Goal: Task Accomplishment & Management: Complete application form

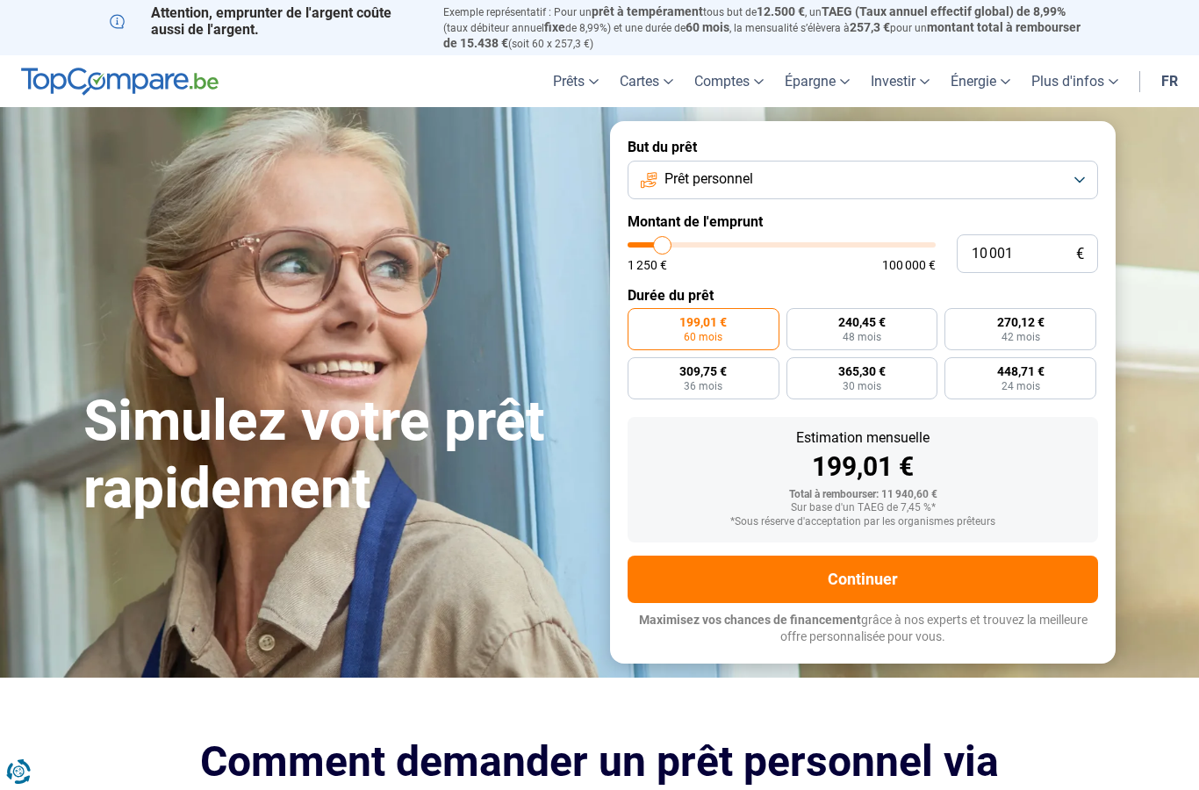
type input "11 500"
type input "11500"
type input "12 000"
type input "12000"
type input "13 000"
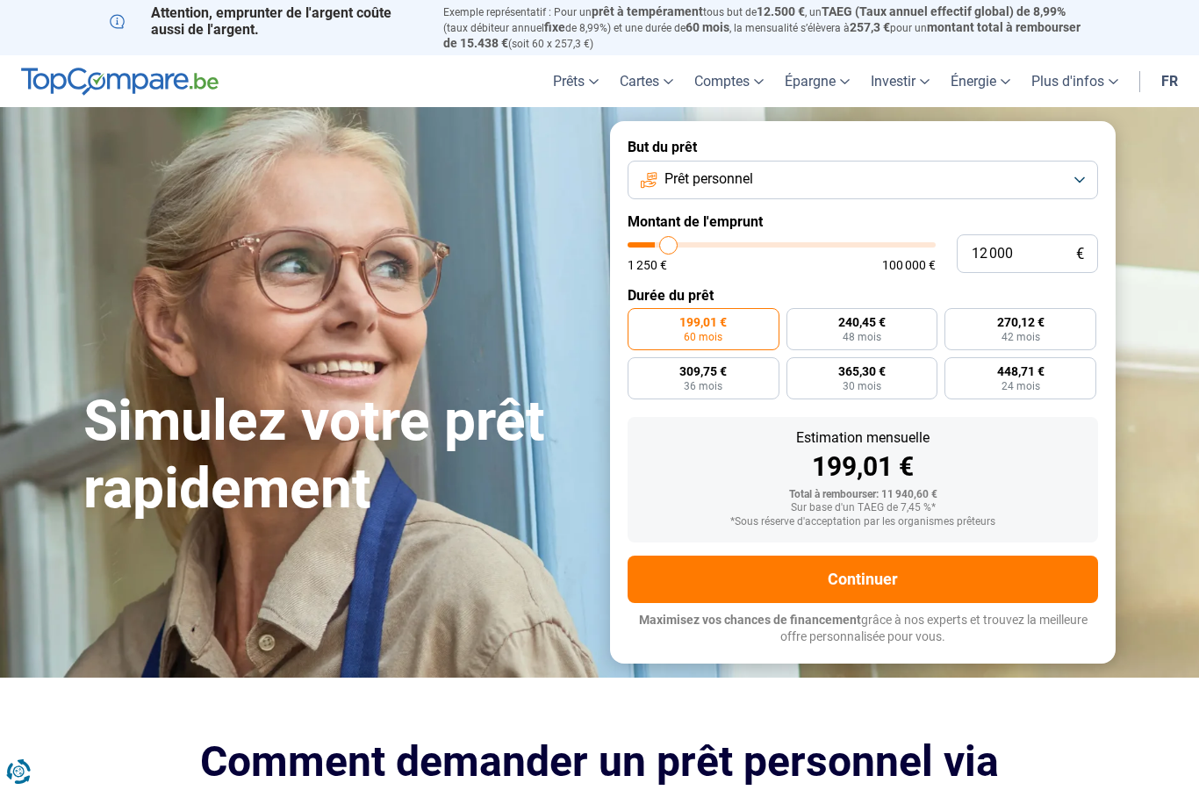
type input "13000"
type input "13 750"
type input "13750"
type input "14 750"
type input "14750"
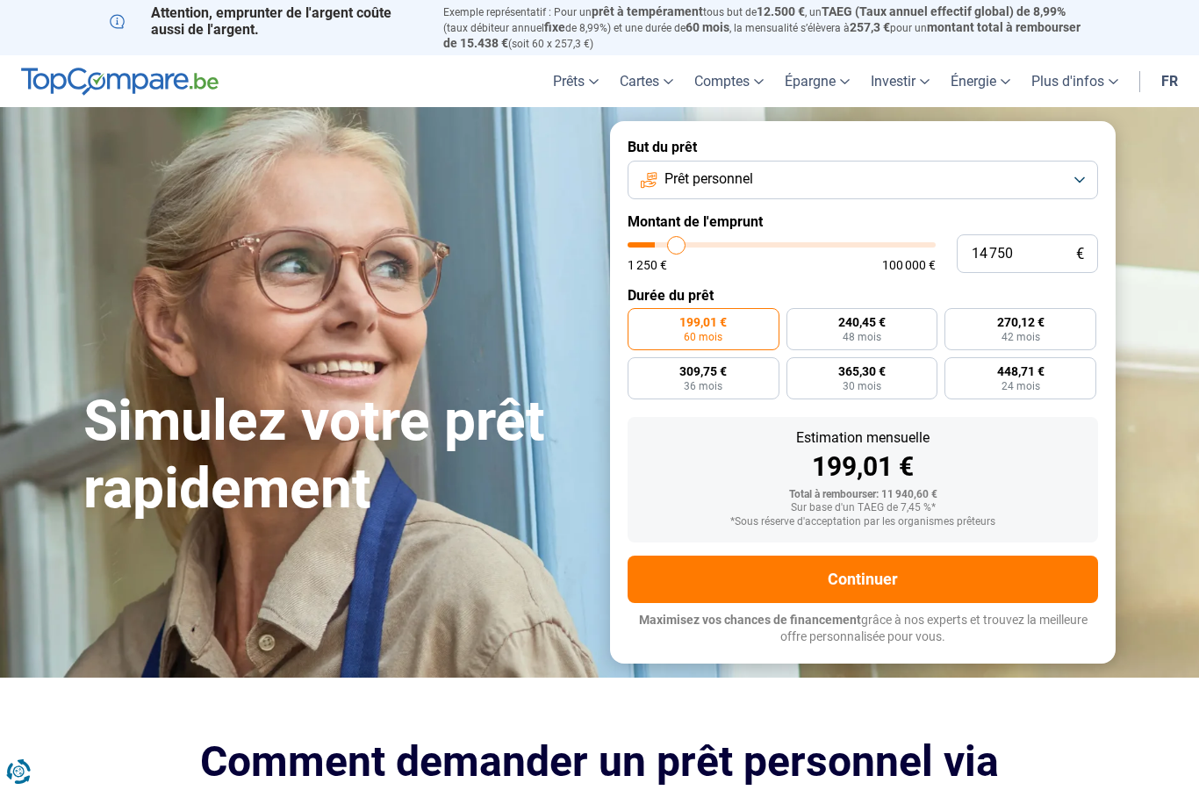
type input "15 500"
type input "15500"
type input "16 750"
type input "16750"
type input "17 750"
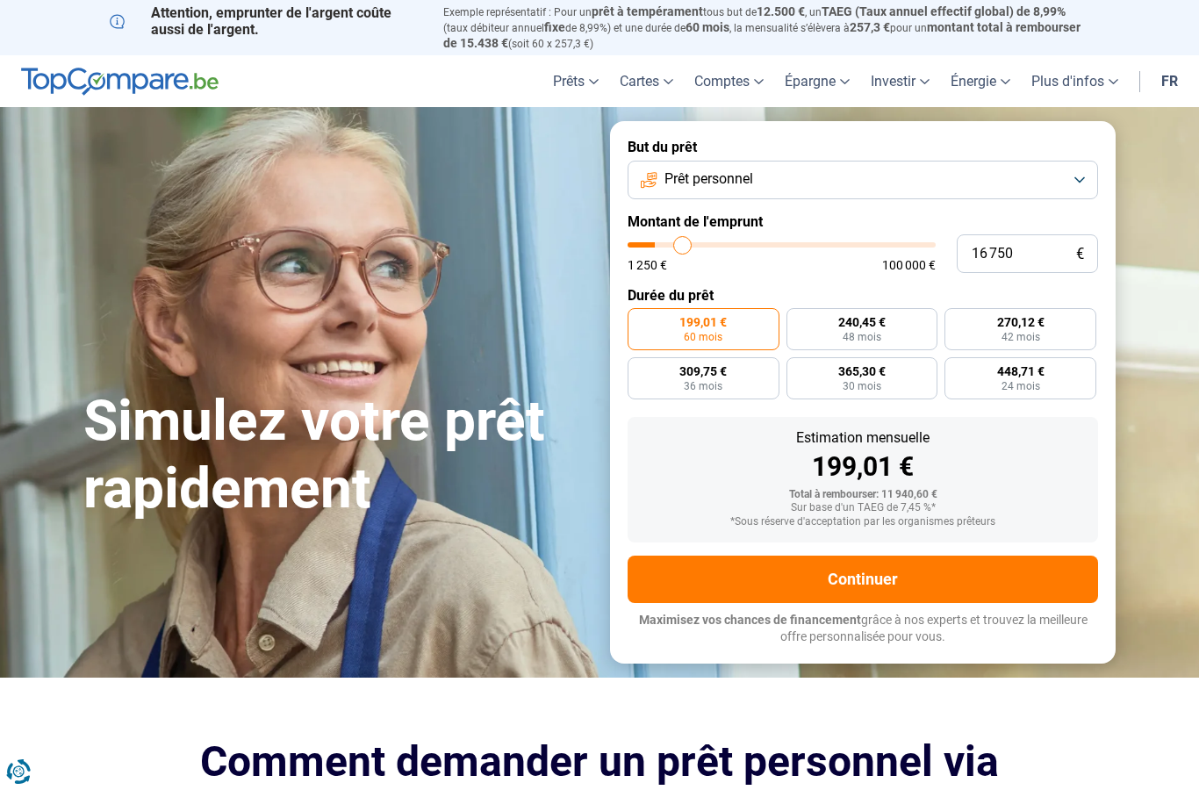
type input "17750"
type input "18 750"
type input "18750"
type input "19 750"
type input "19750"
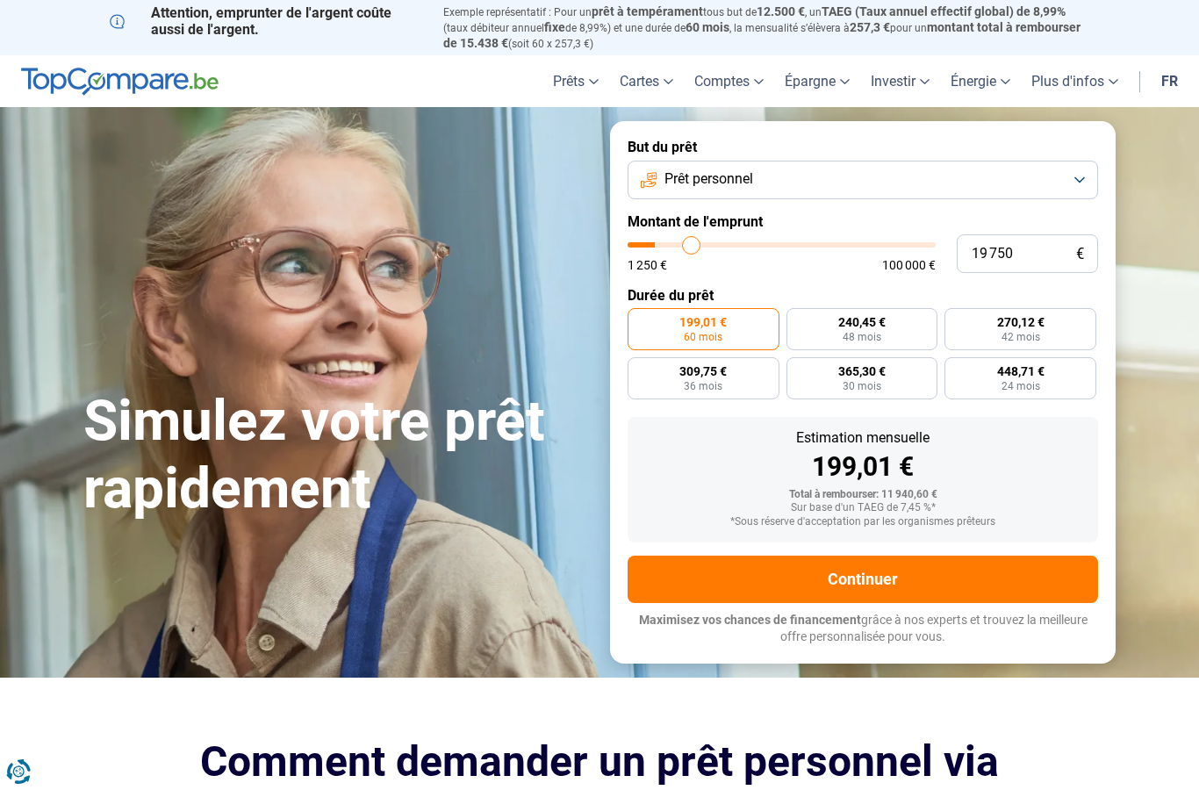
type input "21 000"
type input "21000"
type input "22 250"
type input "22250"
type input "23 500"
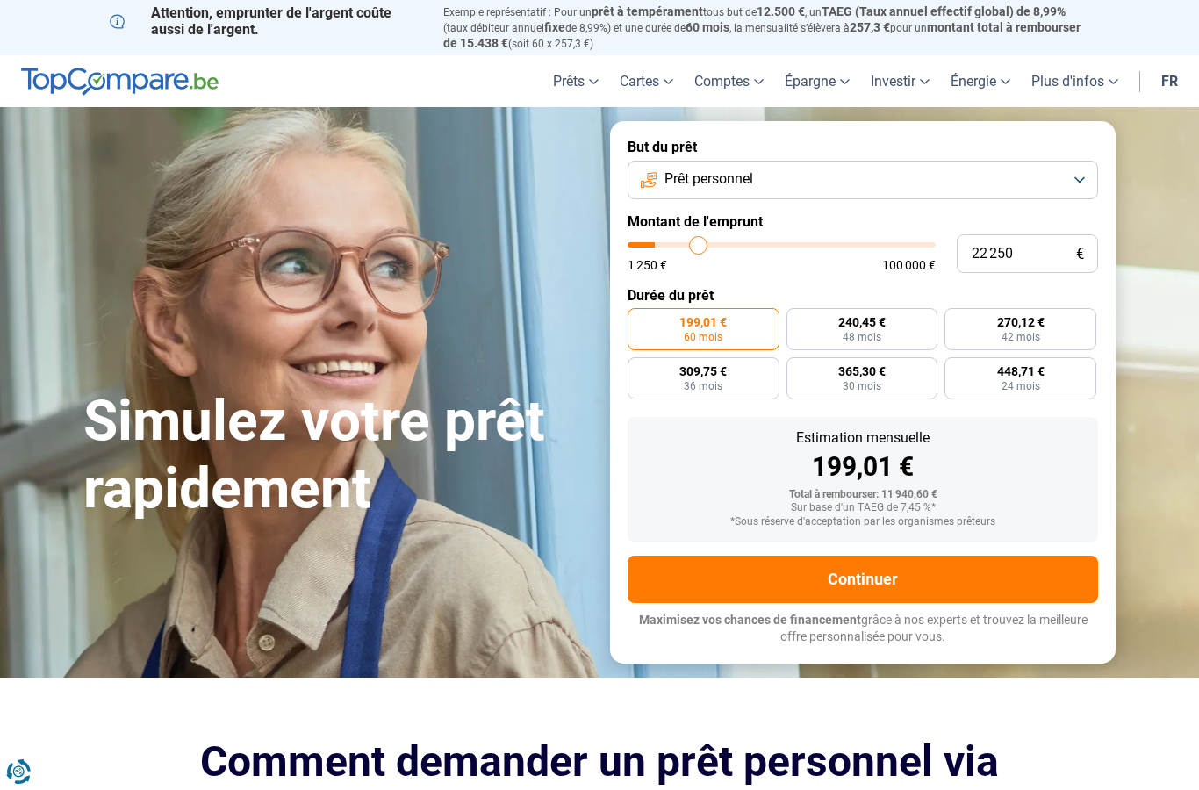
type input "23500"
type input "24 500"
type input "24500"
type input "26 000"
type input "26000"
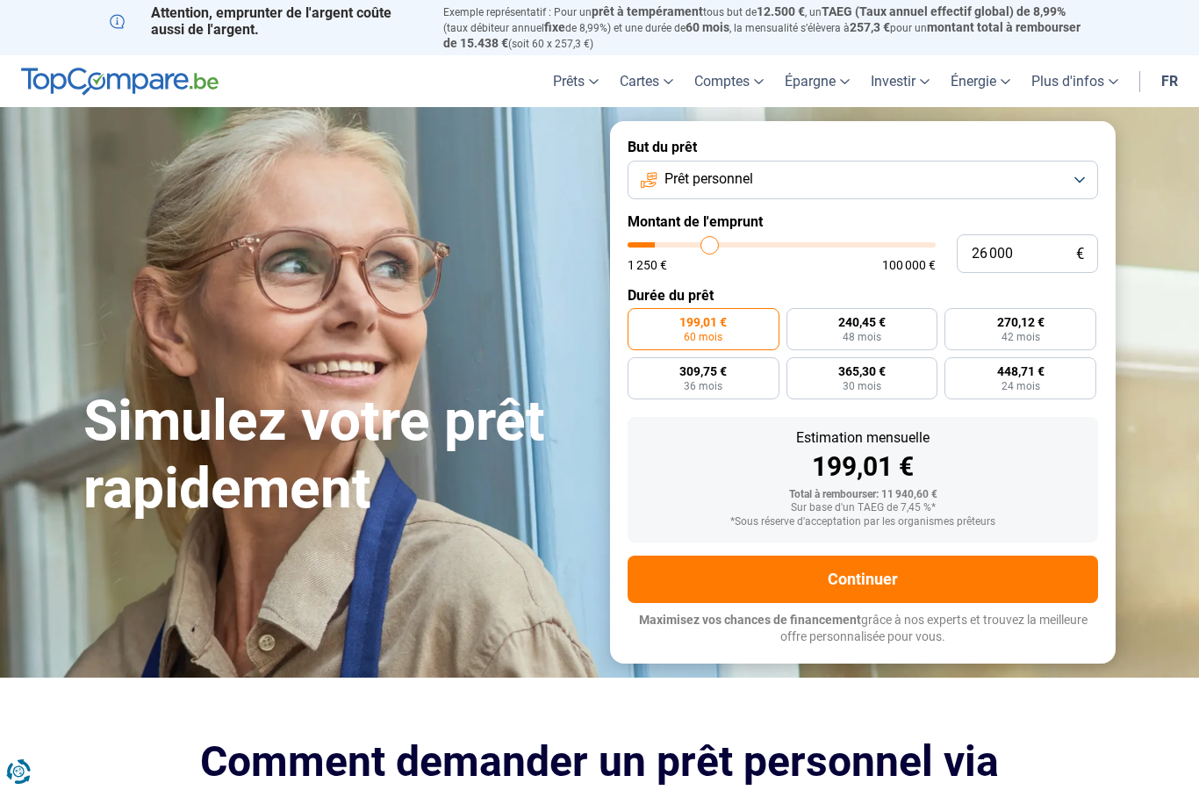
type input "27 250"
type input "27250"
type input "28 500"
type input "28500"
type input "30 000"
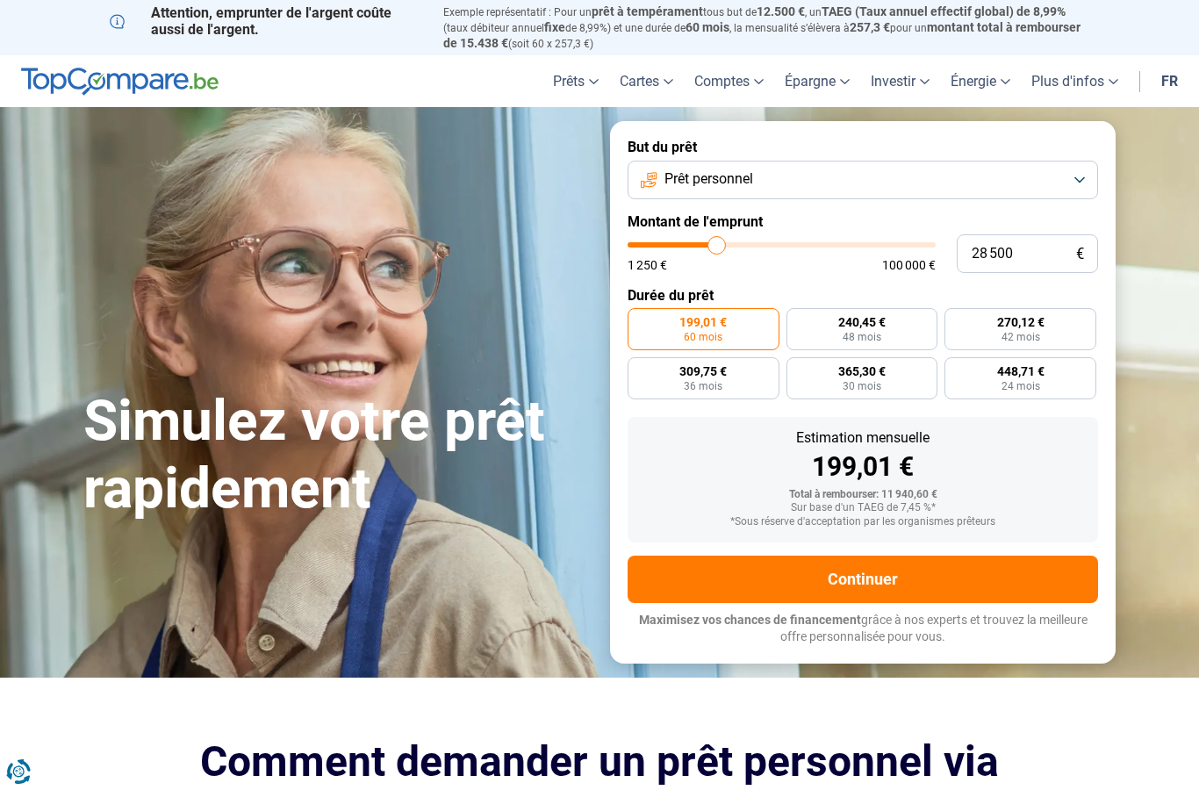
type input "30000"
type input "31 250"
type input "31250"
type input "32 500"
type input "32500"
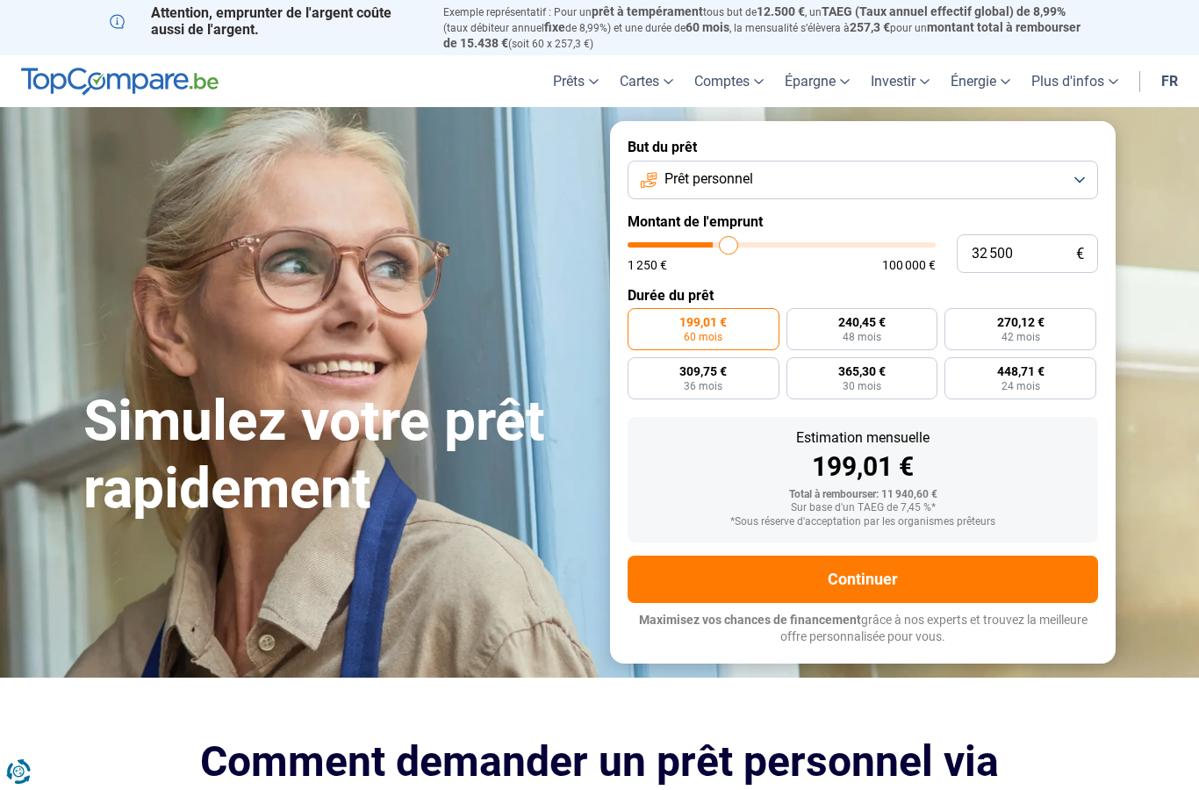
type input "33 500"
type input "33500"
type input "35 000"
type input "35000"
type input "36 250"
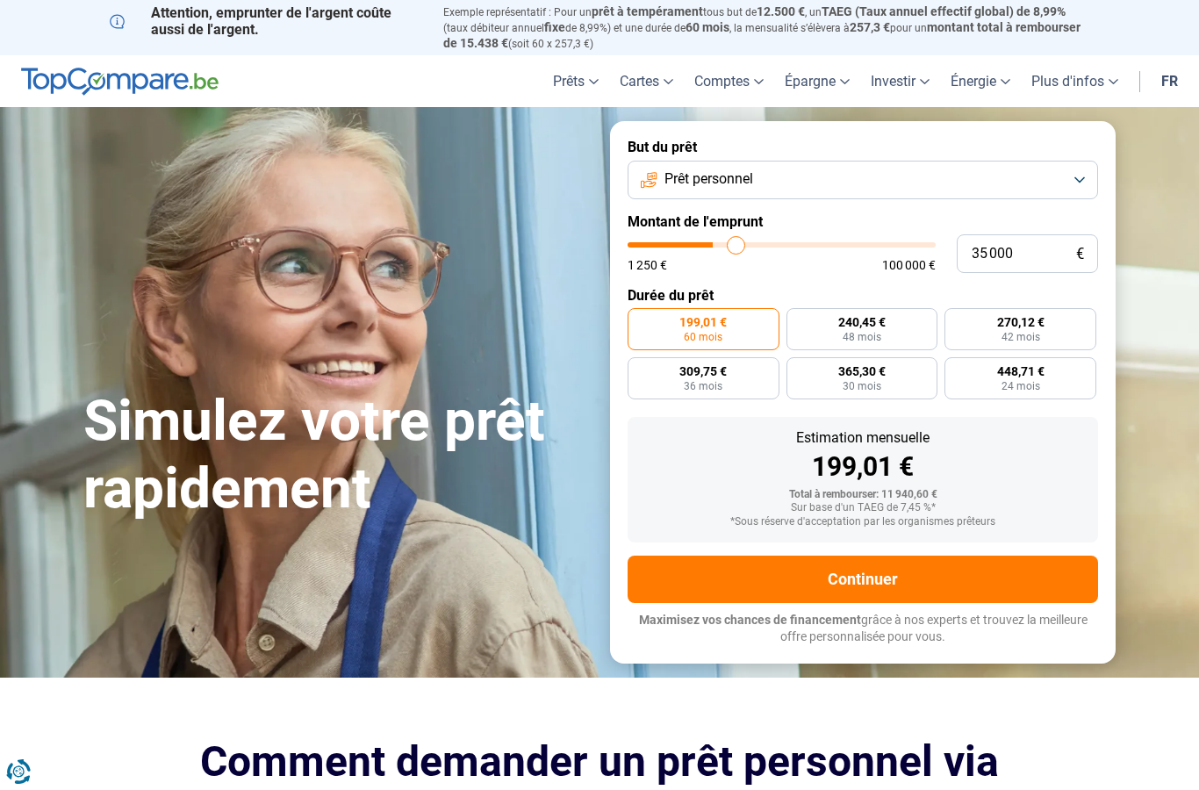
type input "36250"
type input "37 750"
type input "37750"
type input "39 000"
type input "39000"
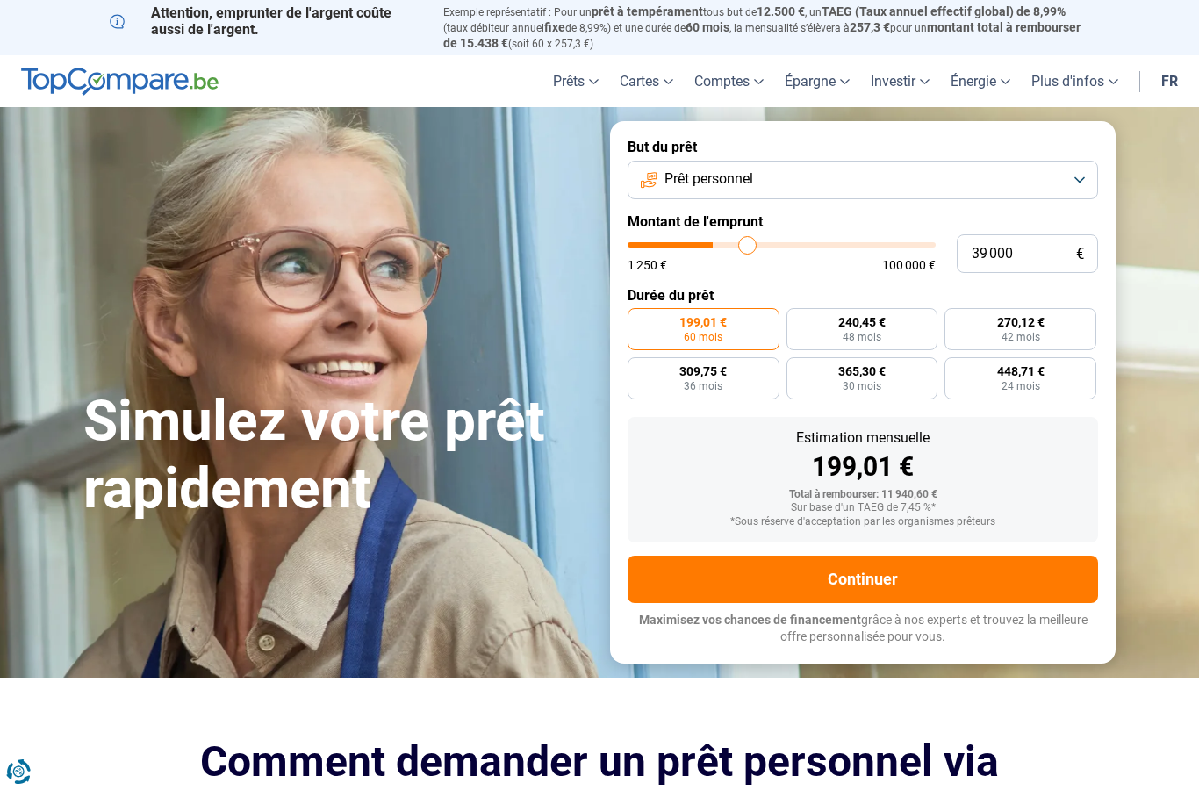
type input "40 500"
type input "40500"
type input "42 000"
type input "42000"
type input "43 250"
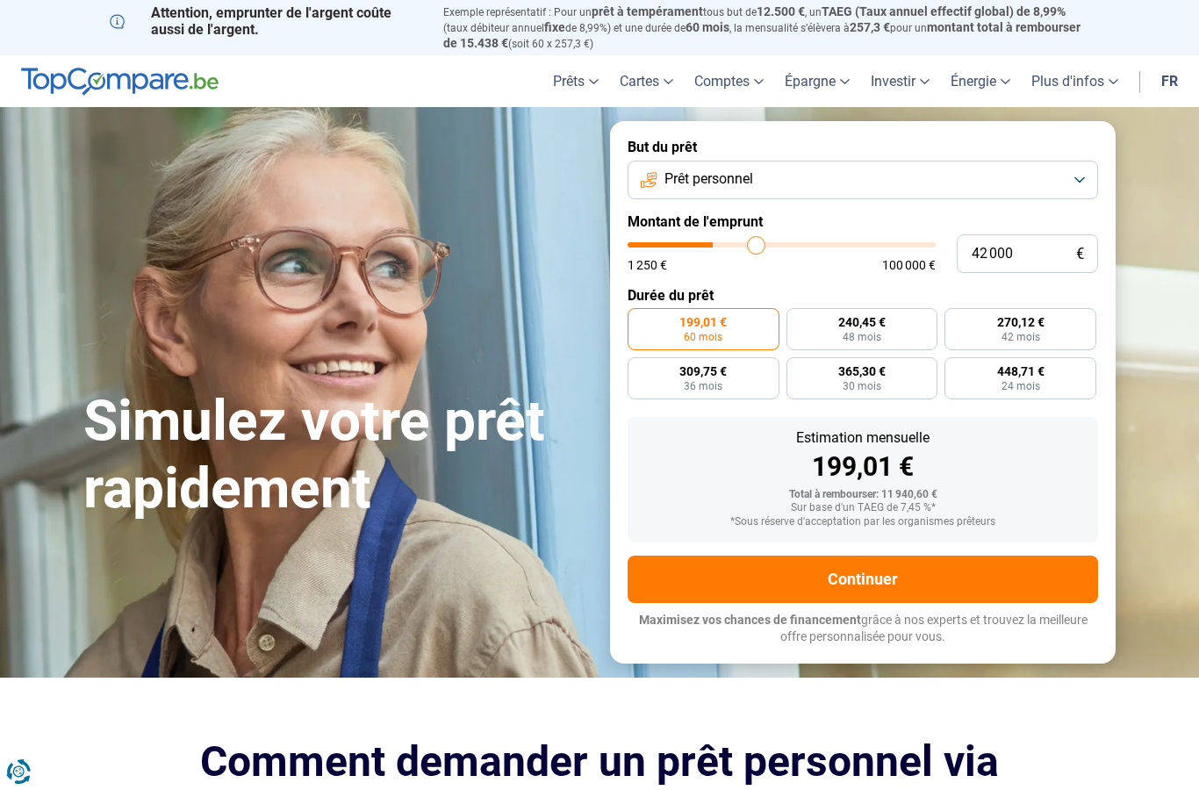
type input "43250"
type input "44 750"
type input "44750"
type input "46 000"
type input "46000"
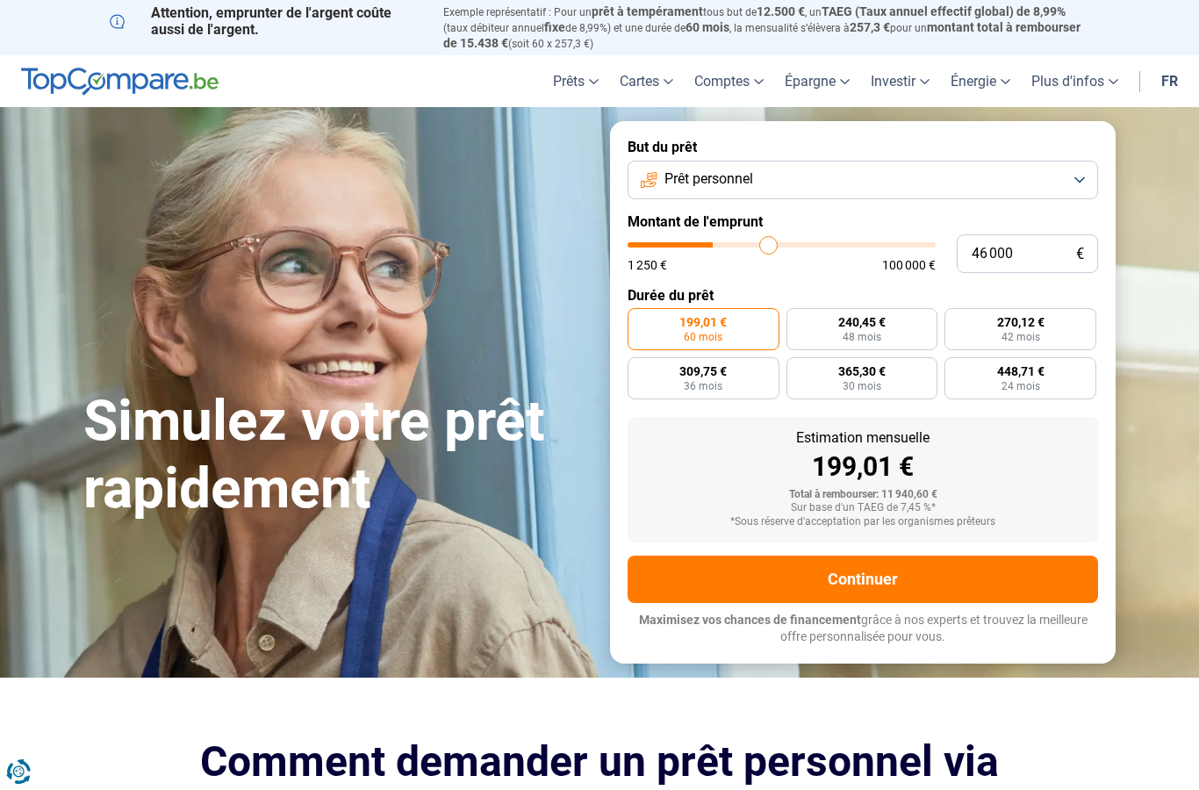
type input "47 250"
type input "47250"
type input "48 750"
type input "48750"
type input "49 750"
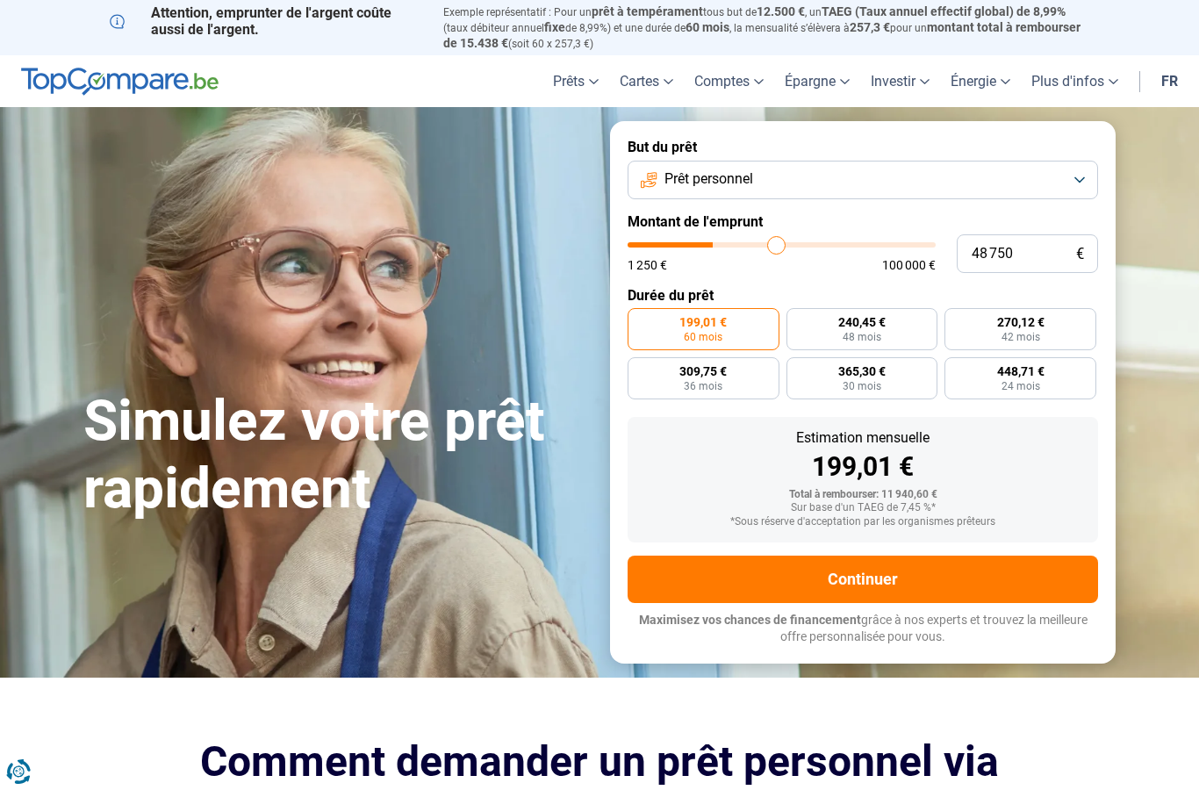
type input "49750"
type input "50 750"
type input "50750"
type input "52 000"
type input "52000"
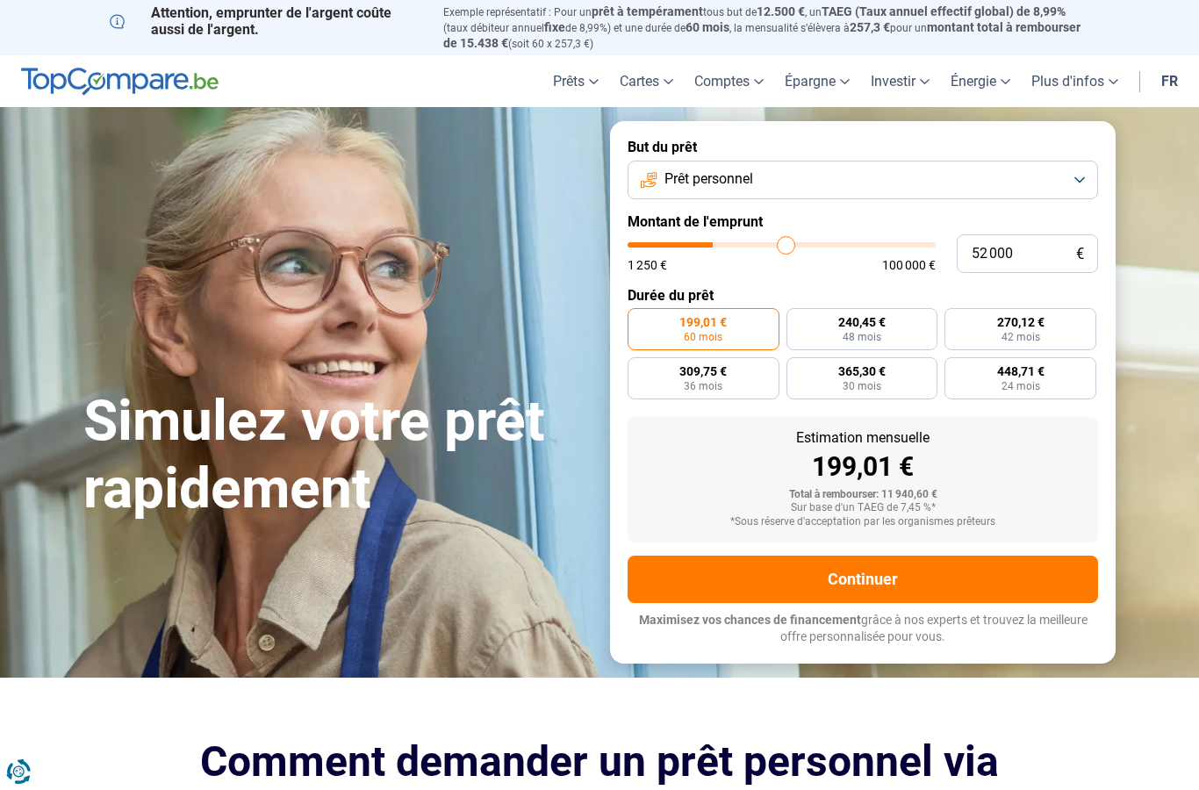
type input "53 250"
type input "53250"
type input "54 000"
type input "54000"
type input "55 250"
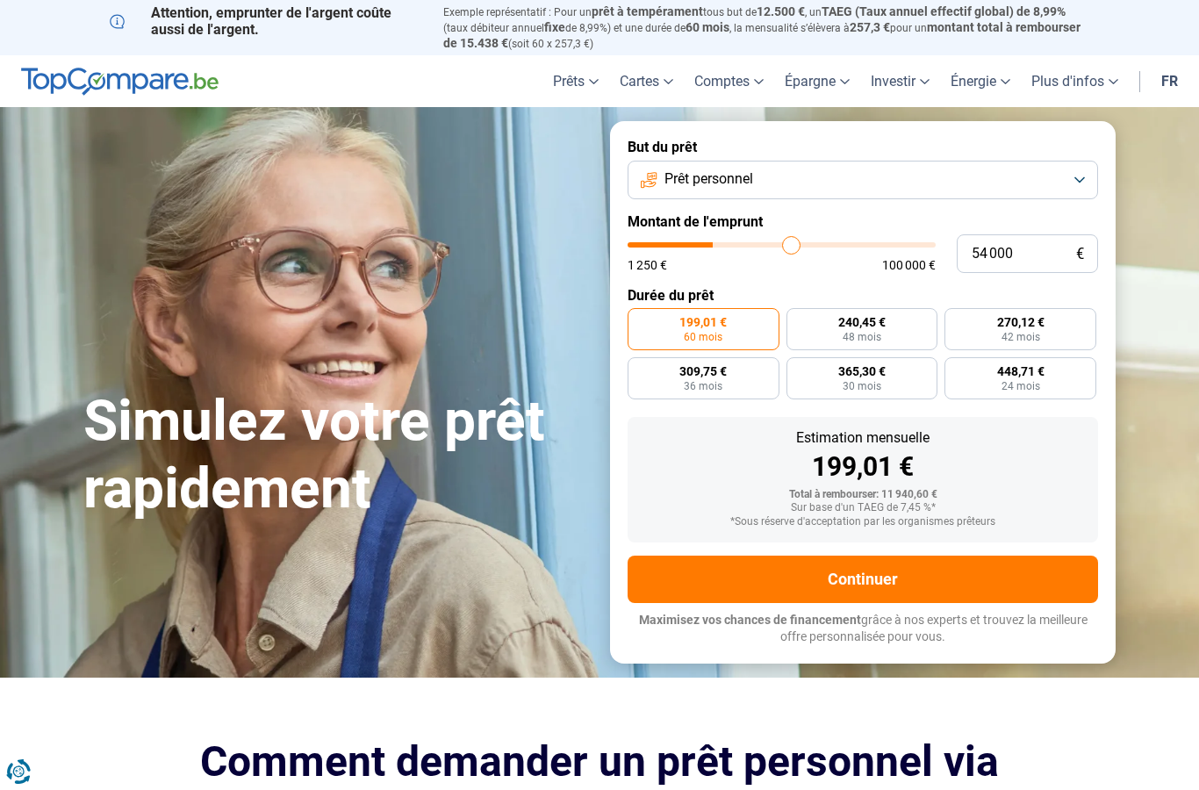
type input "55250"
type input "55 750"
type input "55750"
type input "56 750"
type input "56750"
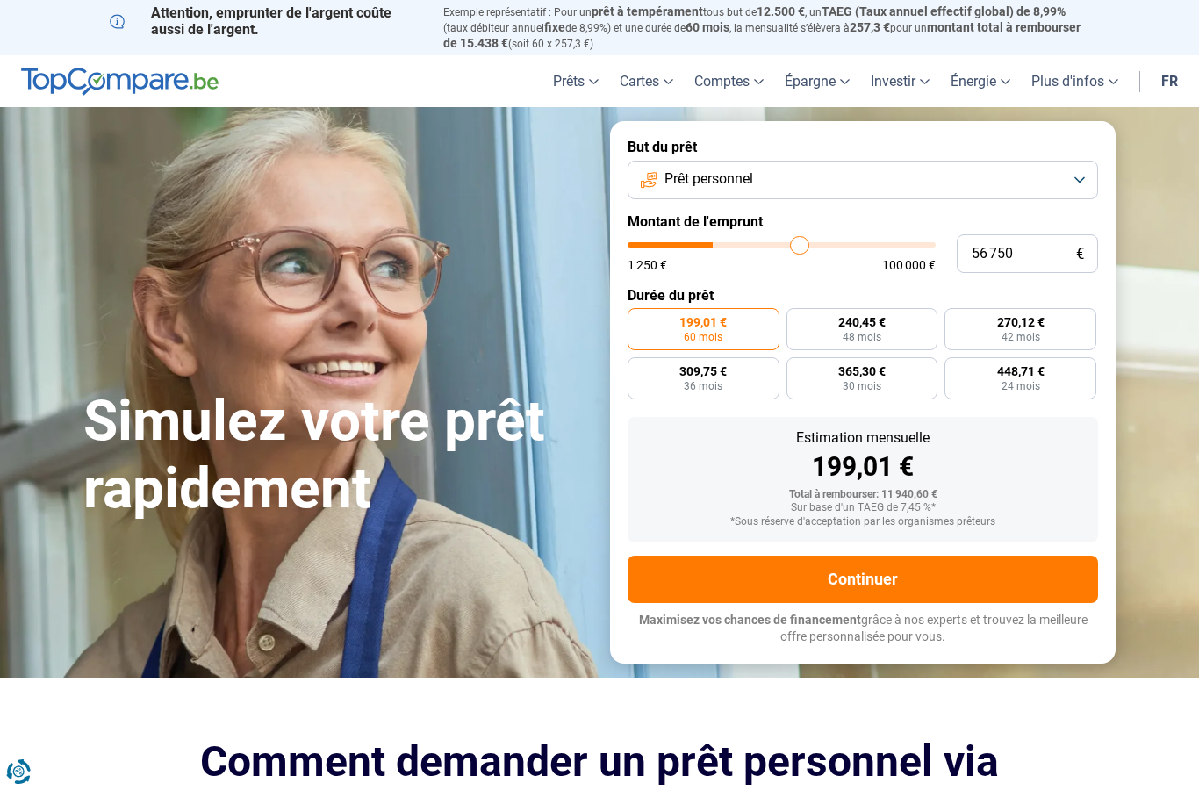
type input "57 250"
type input "57250"
type input "58 250"
type input "58250"
type input "58 750"
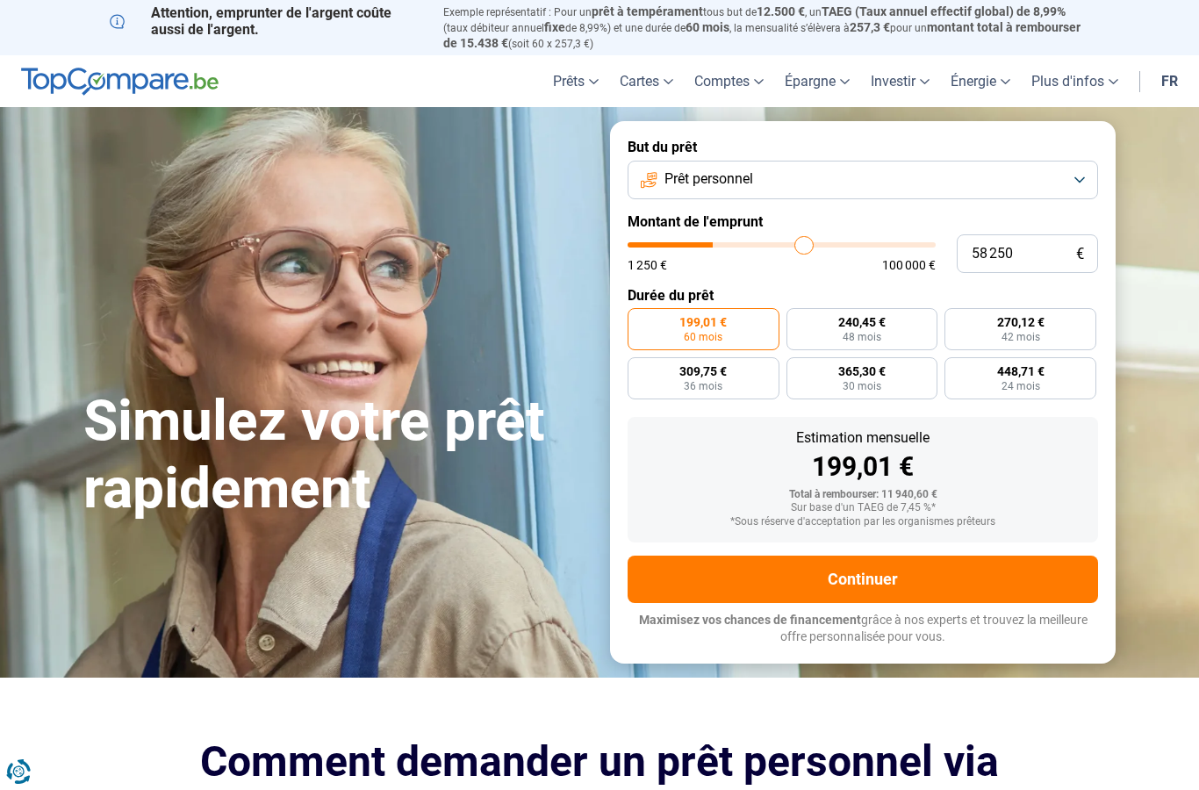
type input "58750"
type input "59 250"
type input "59250"
type input "59 500"
type input "59500"
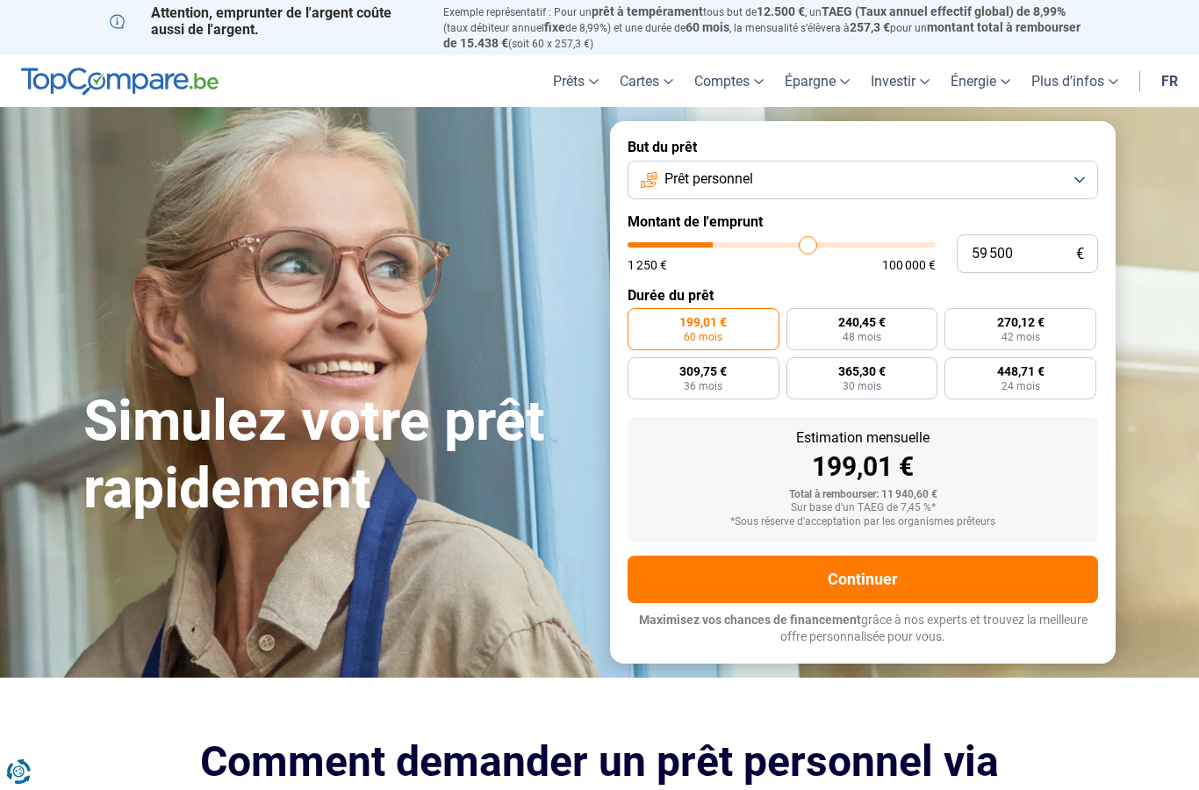
type input "59 750"
type input "59750"
type input "60 000"
type input "60000"
type input "60 250"
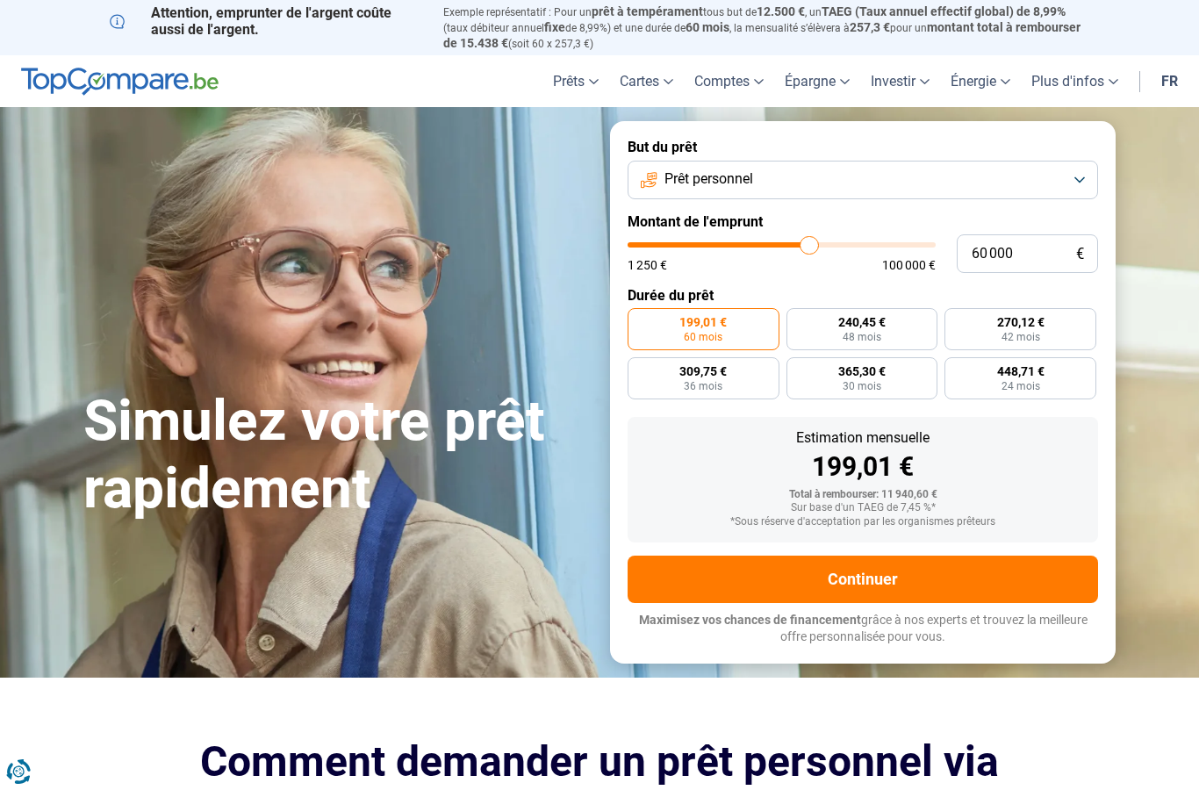
type input "60250"
type input "60 750"
type input "60750"
type input "61 000"
type input "61000"
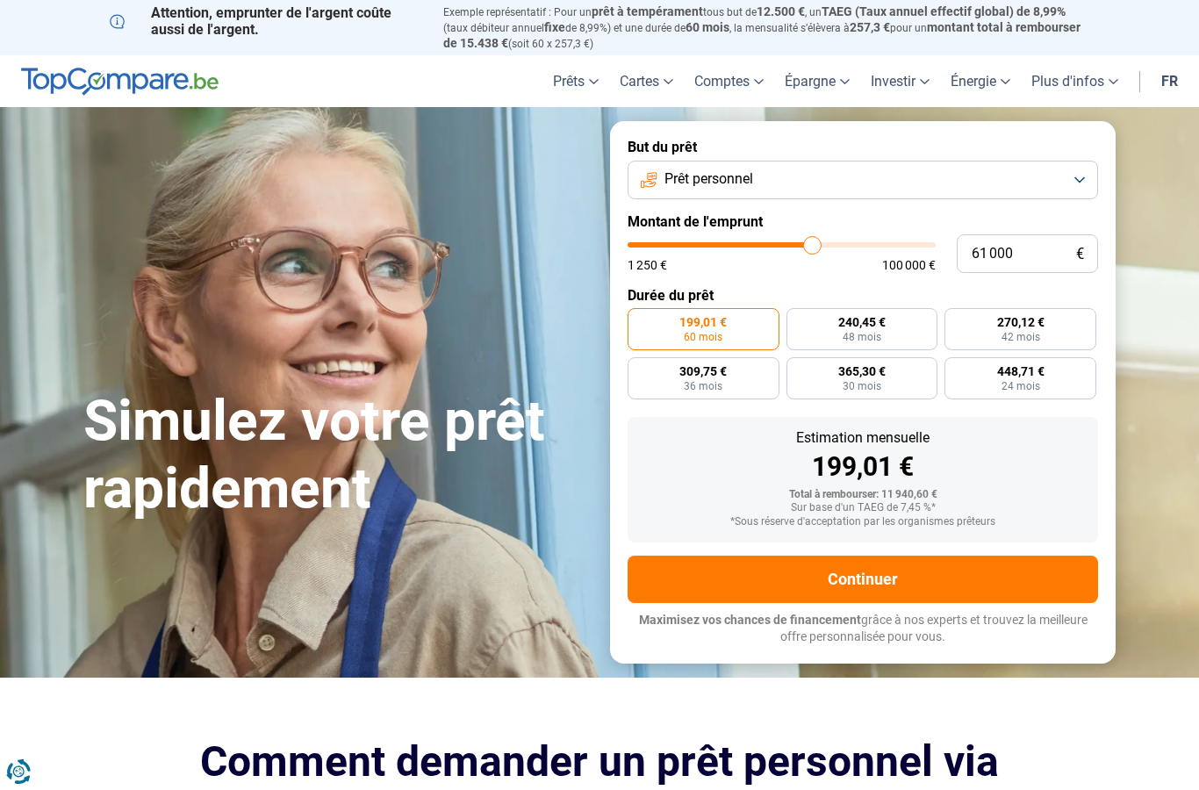
type input "61 250"
type input "61250"
type input "61 500"
type input "61500"
type input "61 750"
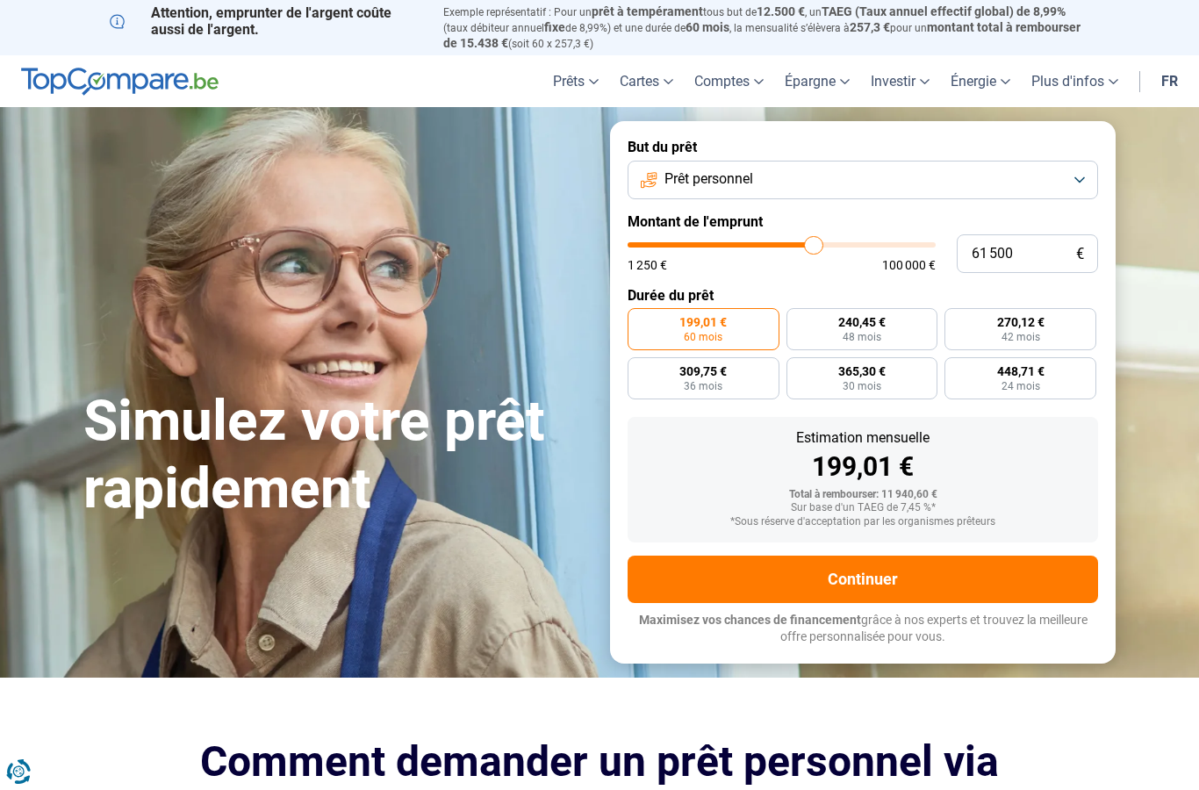
type input "61750"
type input "62 250"
type input "62250"
type input "61 750"
type input "61750"
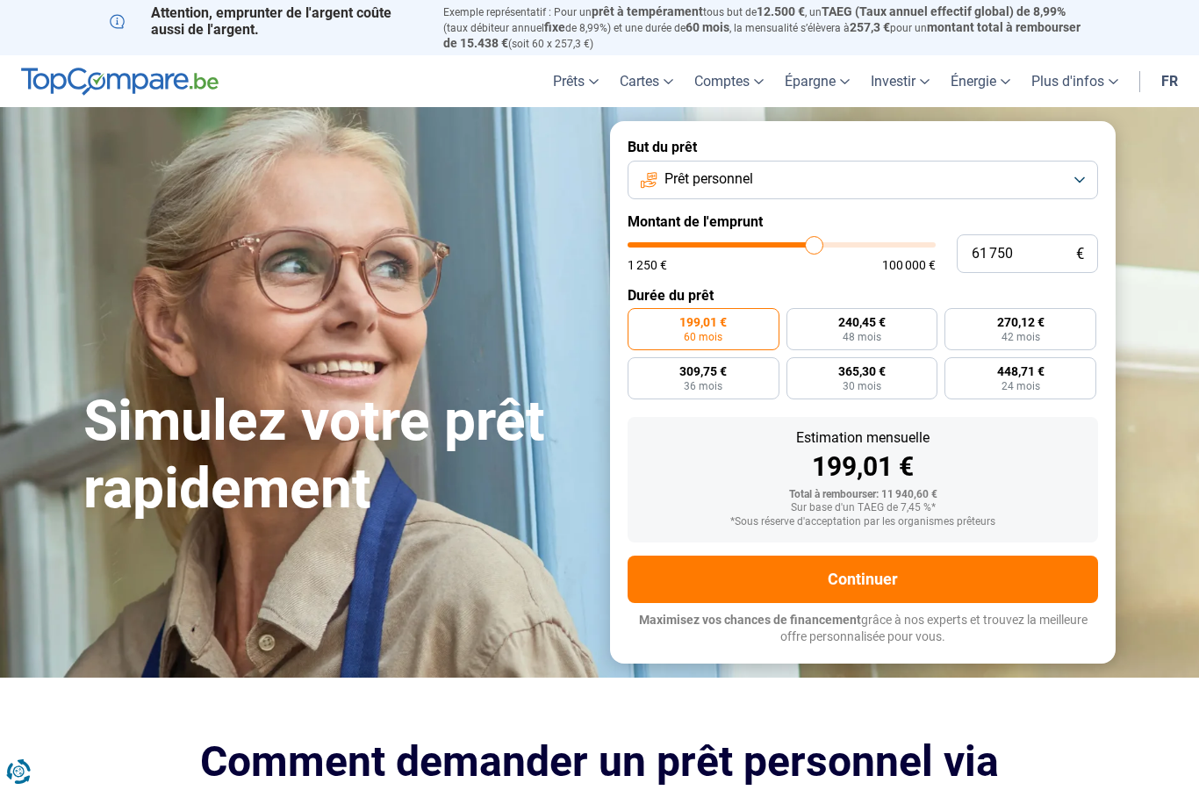
type input "61 500"
type input "61500"
type input "61 250"
type input "61250"
type input "60 750"
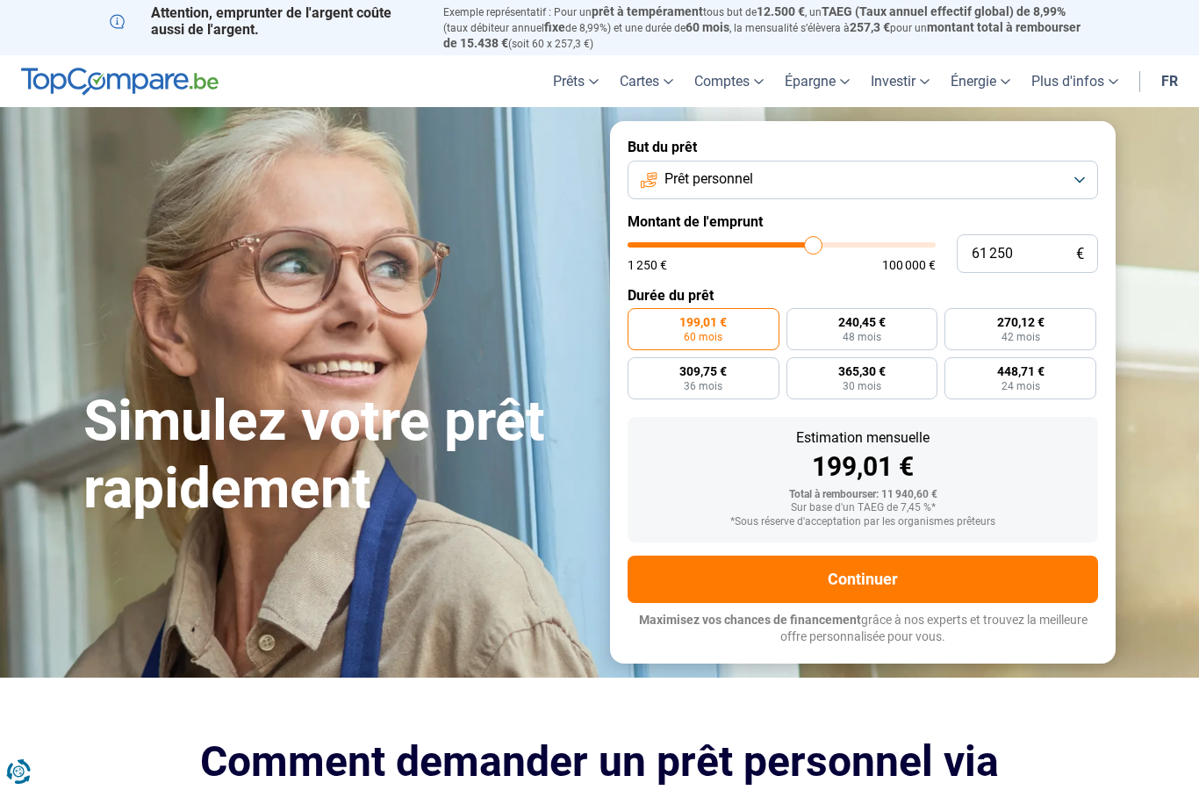
type input "60750"
type input "60 000"
type input "60000"
type input "59 500"
type input "59500"
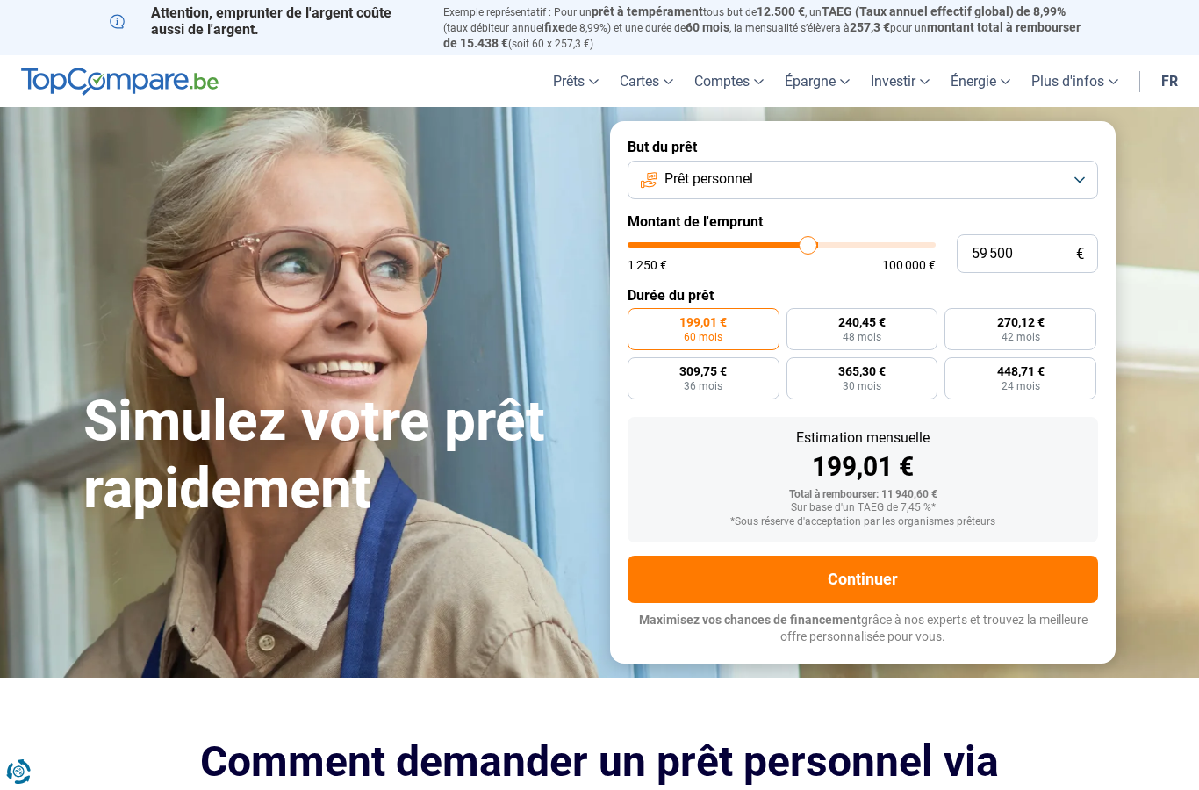
type input "58 500"
type input "58500"
type input "57 750"
type input "57750"
type input "56 750"
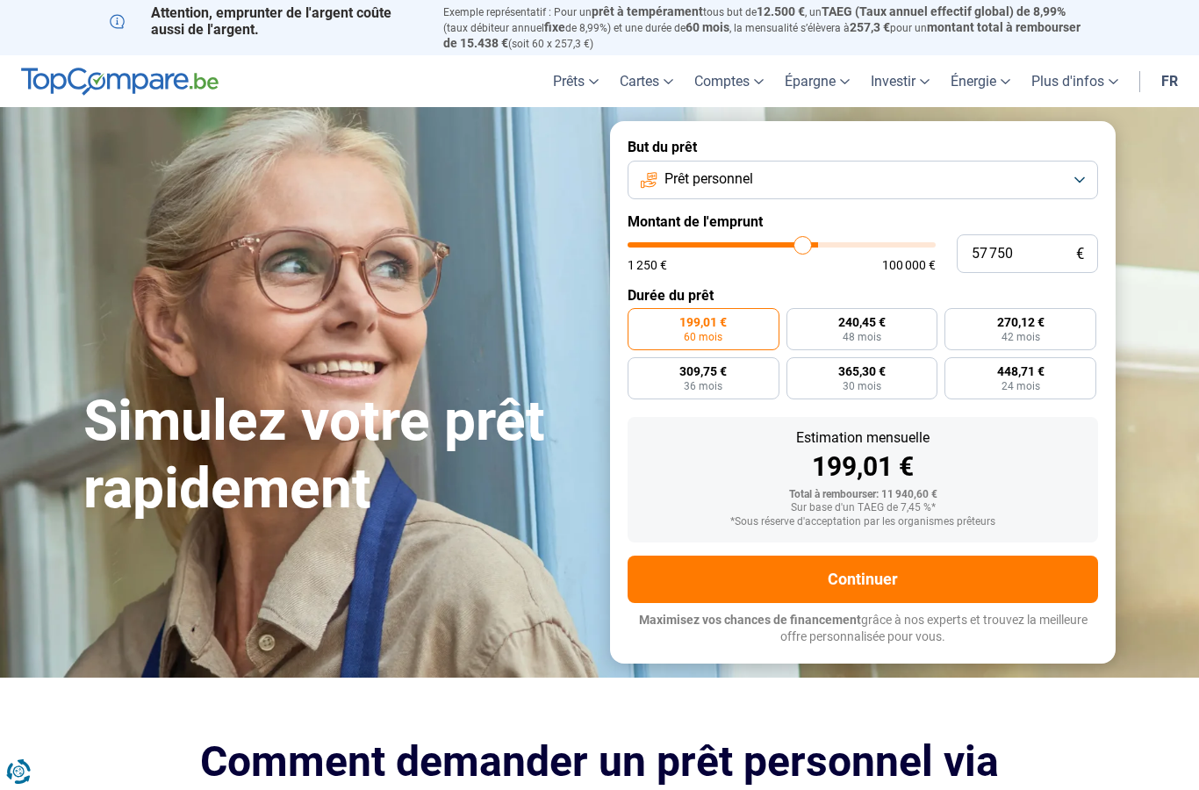
type input "56750"
type input "55 750"
type input "55750"
type input "55 000"
type input "55000"
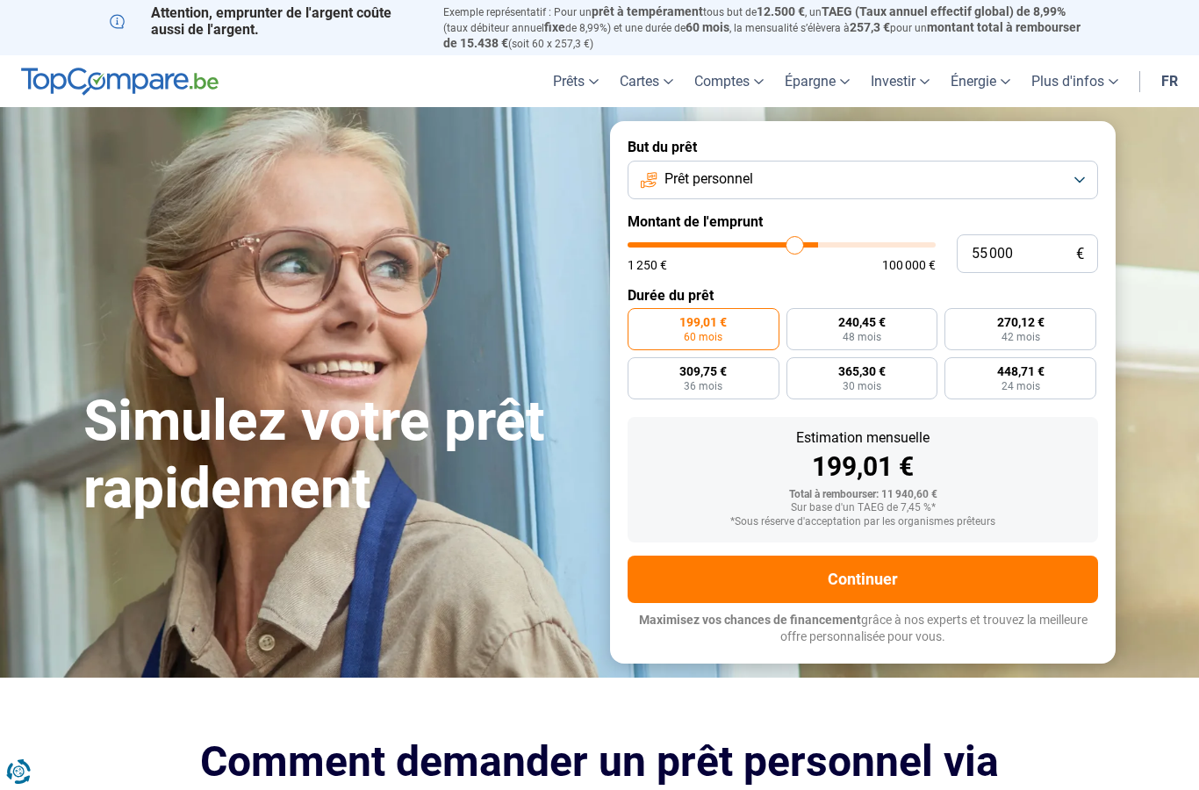
type input "54 250"
type input "54250"
type input "53 500"
type input "53500"
type input "52 750"
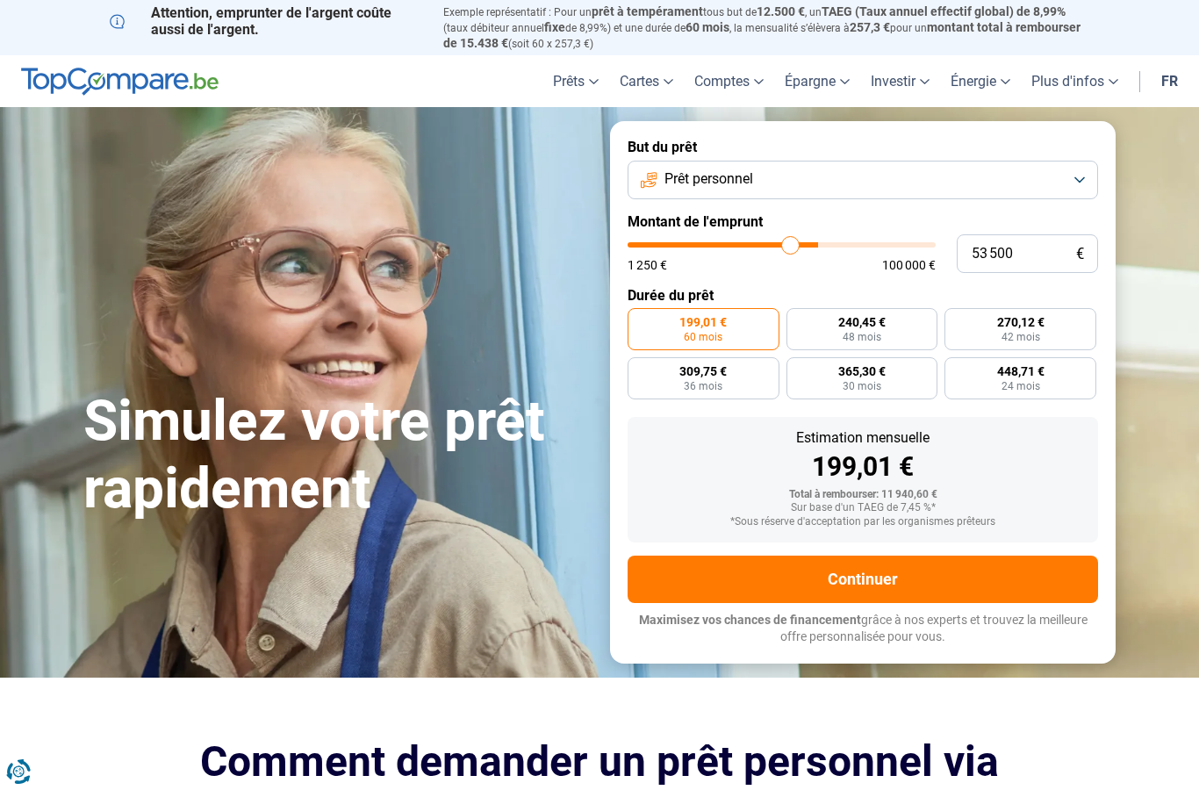
type input "52750"
type input "52 250"
type input "52250"
type input "51 750"
type input "51750"
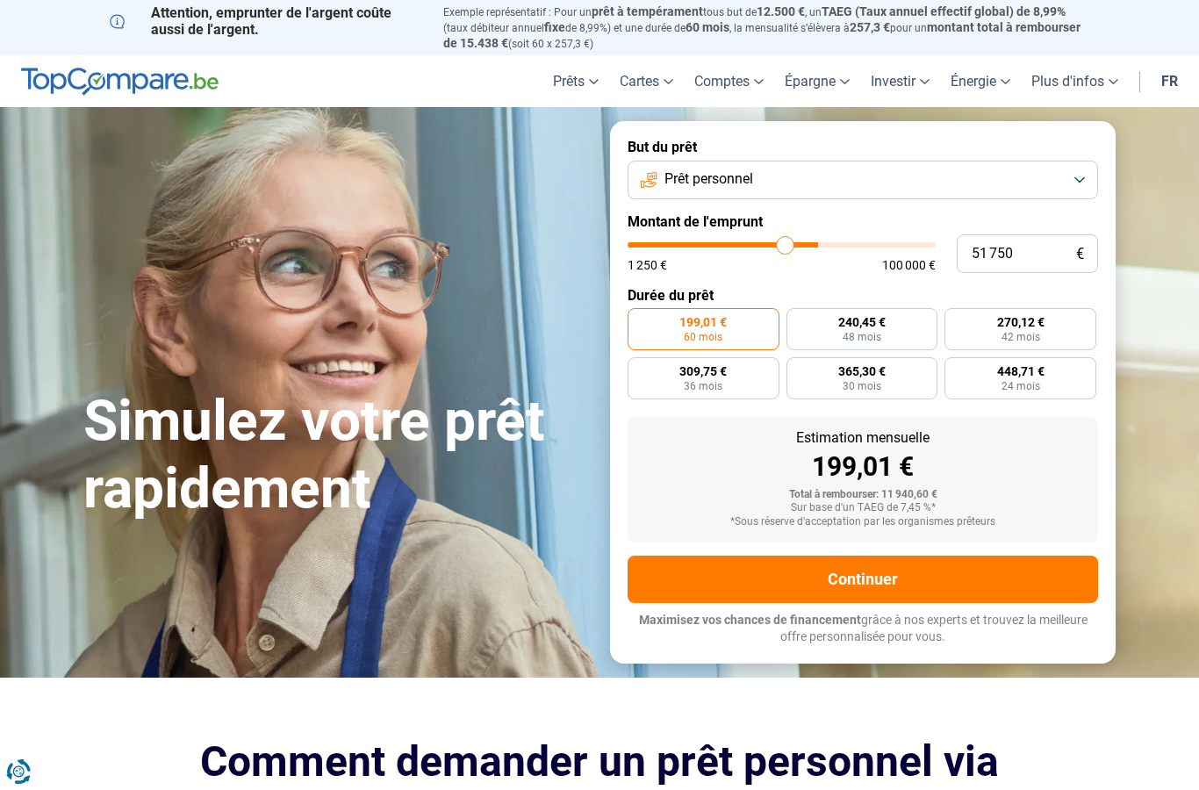
type input "51 250"
type input "51250"
type input "50 750"
type input "50750"
type input "50 500"
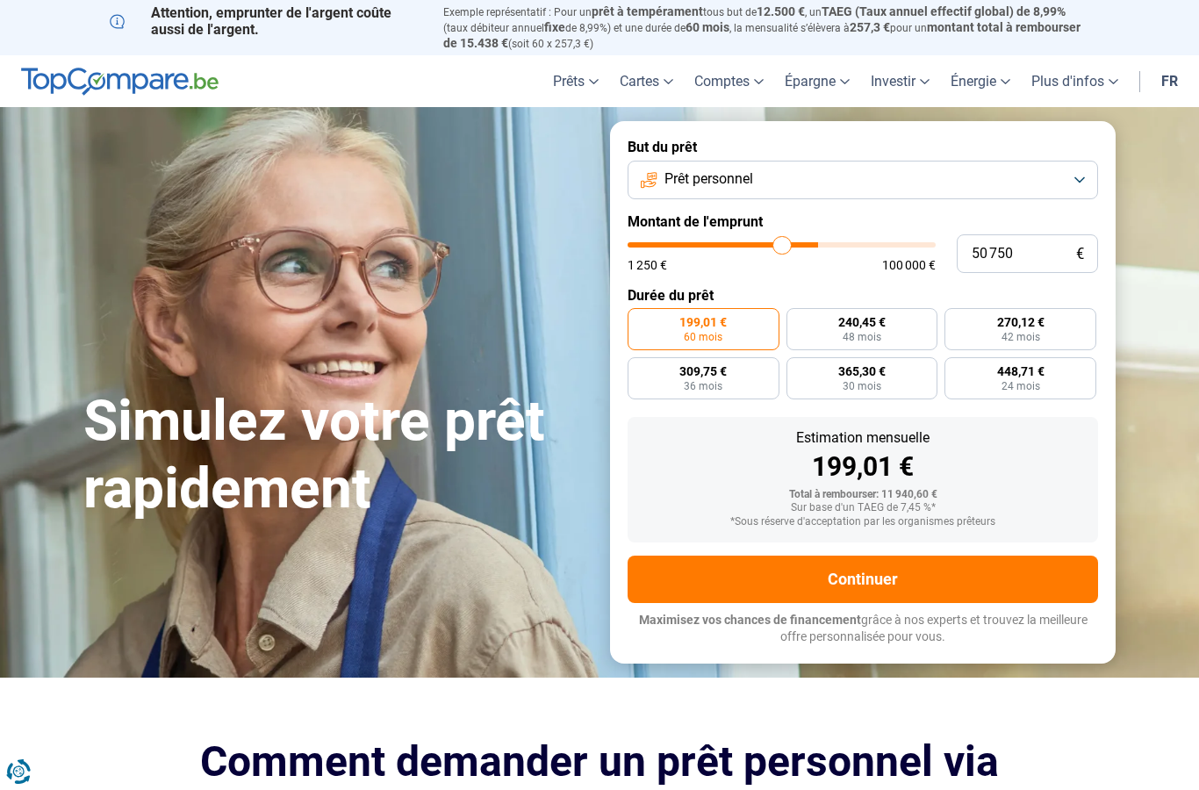
type input "50500"
type input "50 250"
type input "50250"
type input "49 750"
type input "49750"
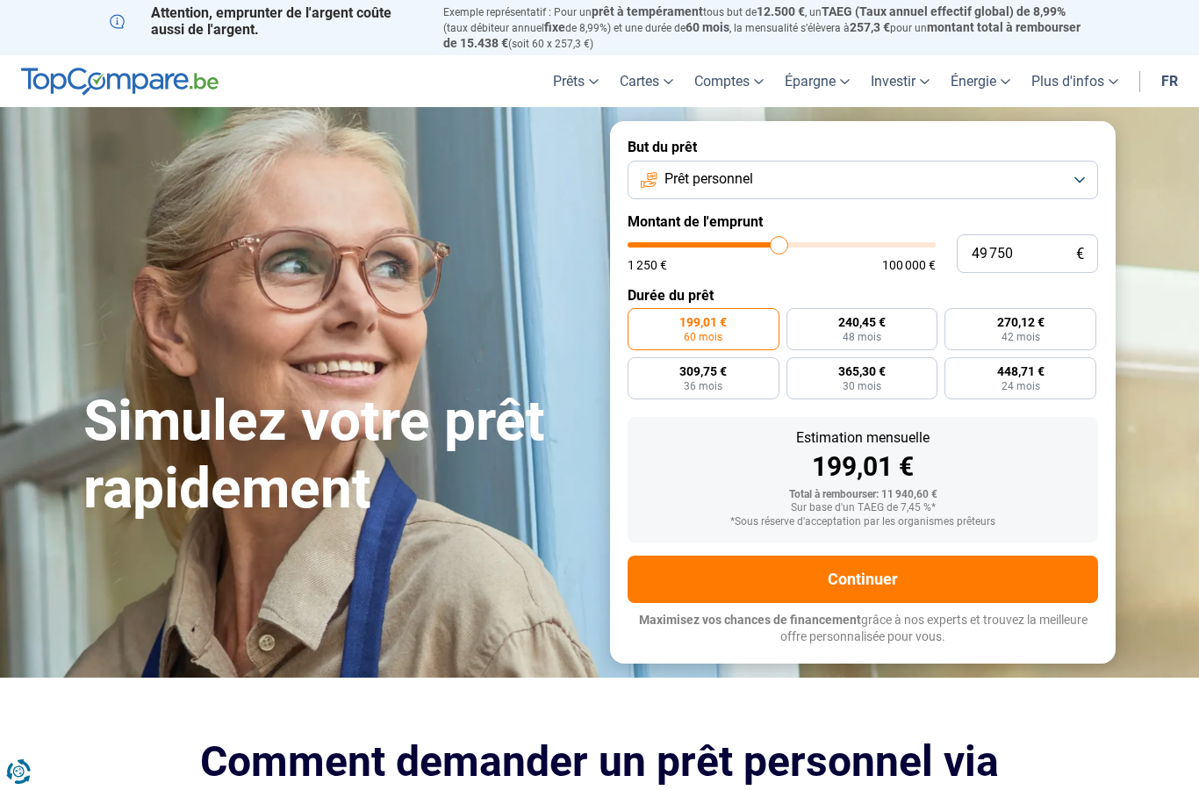
type input "49 500"
type input "49500"
type input "49 250"
type input "49250"
type input "49 000"
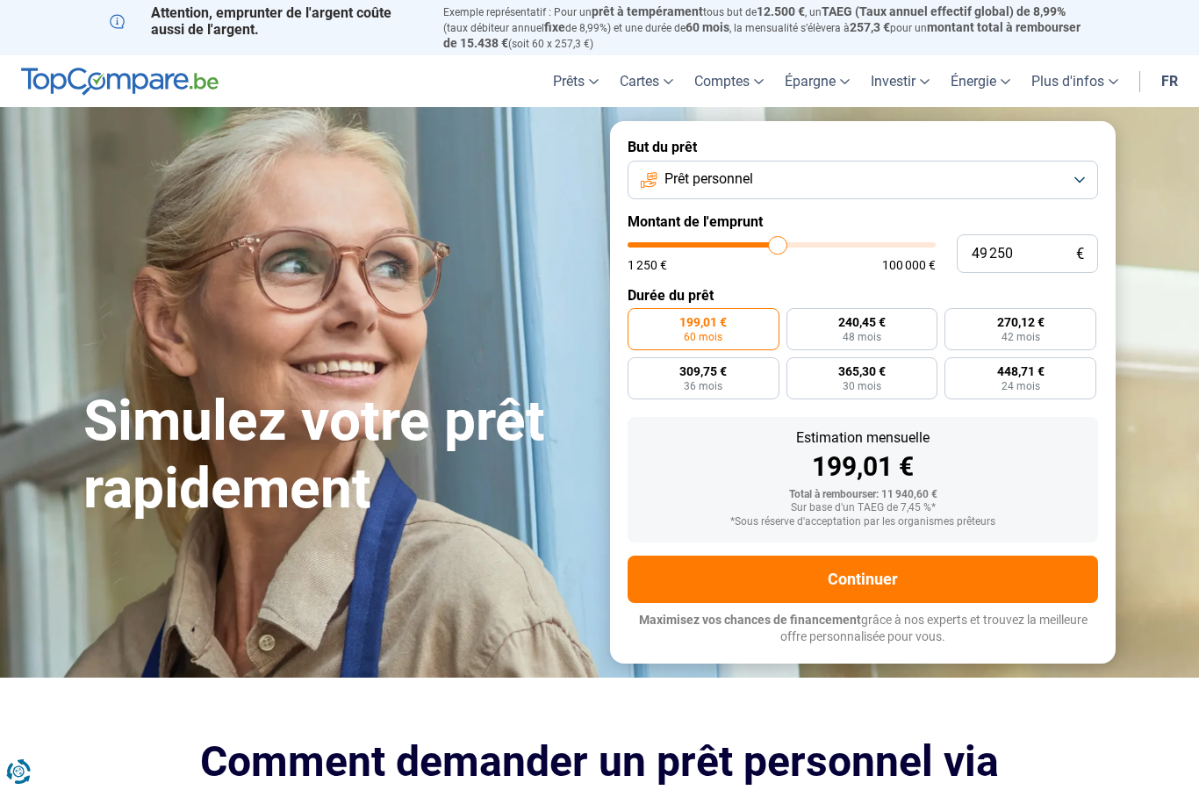
type input "49000"
type input "48 750"
type input "48750"
radio input "false"
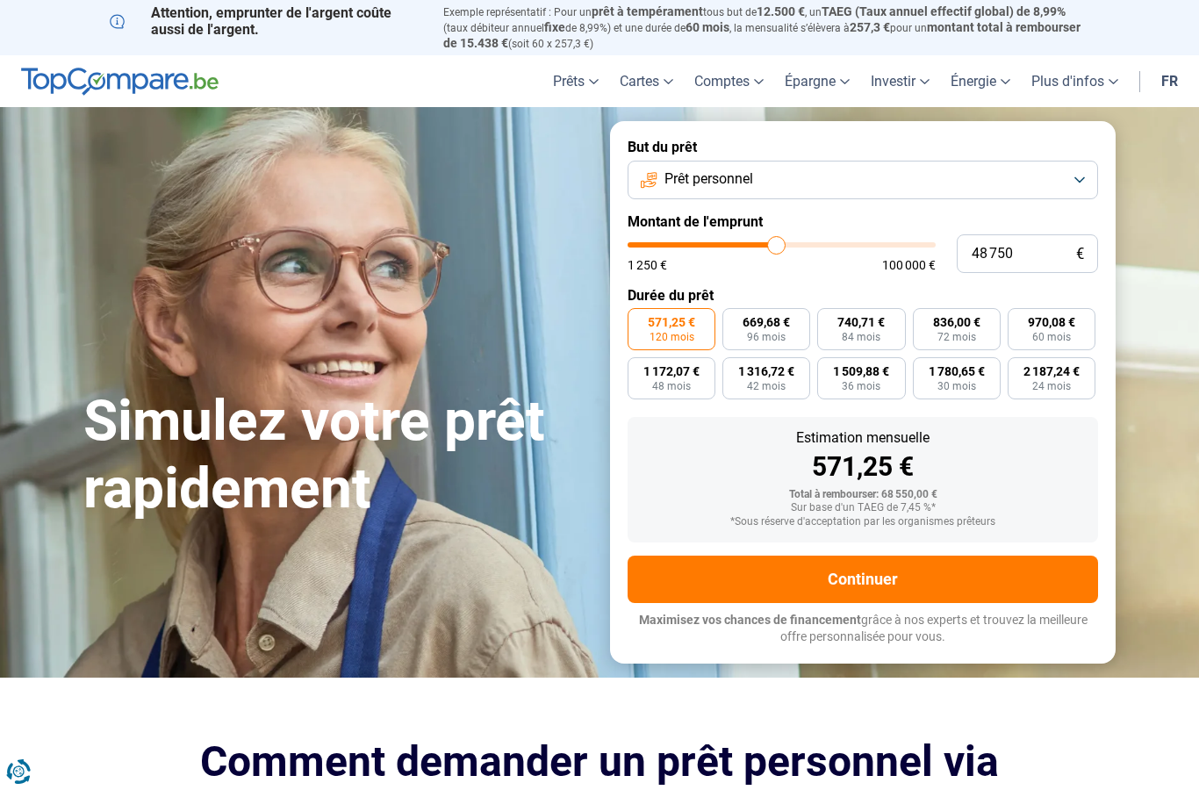
type input "50500"
click at [781, 248] on input "range" at bounding box center [782, 244] width 308 height 5
type input "48 000"
type input "48000"
type input "47 500"
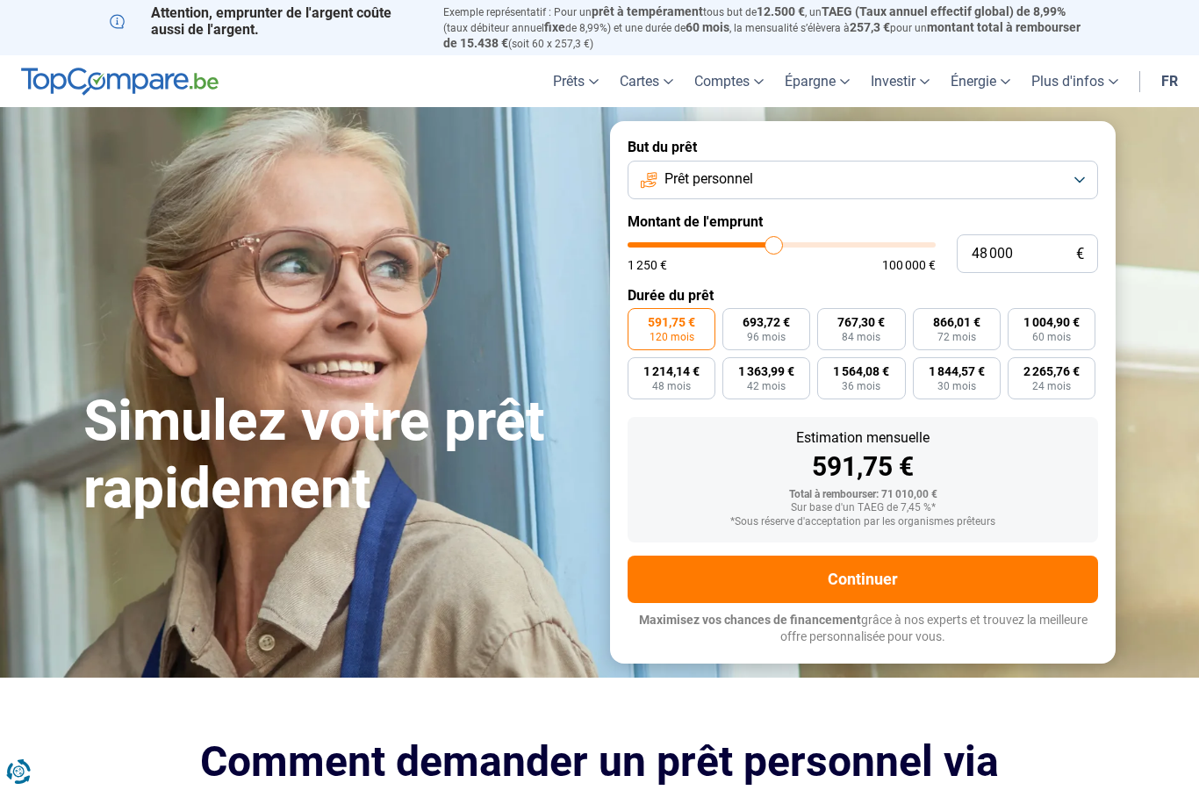
type input "47500"
type input "47 250"
type input "47250"
type input "46 500"
type input "46500"
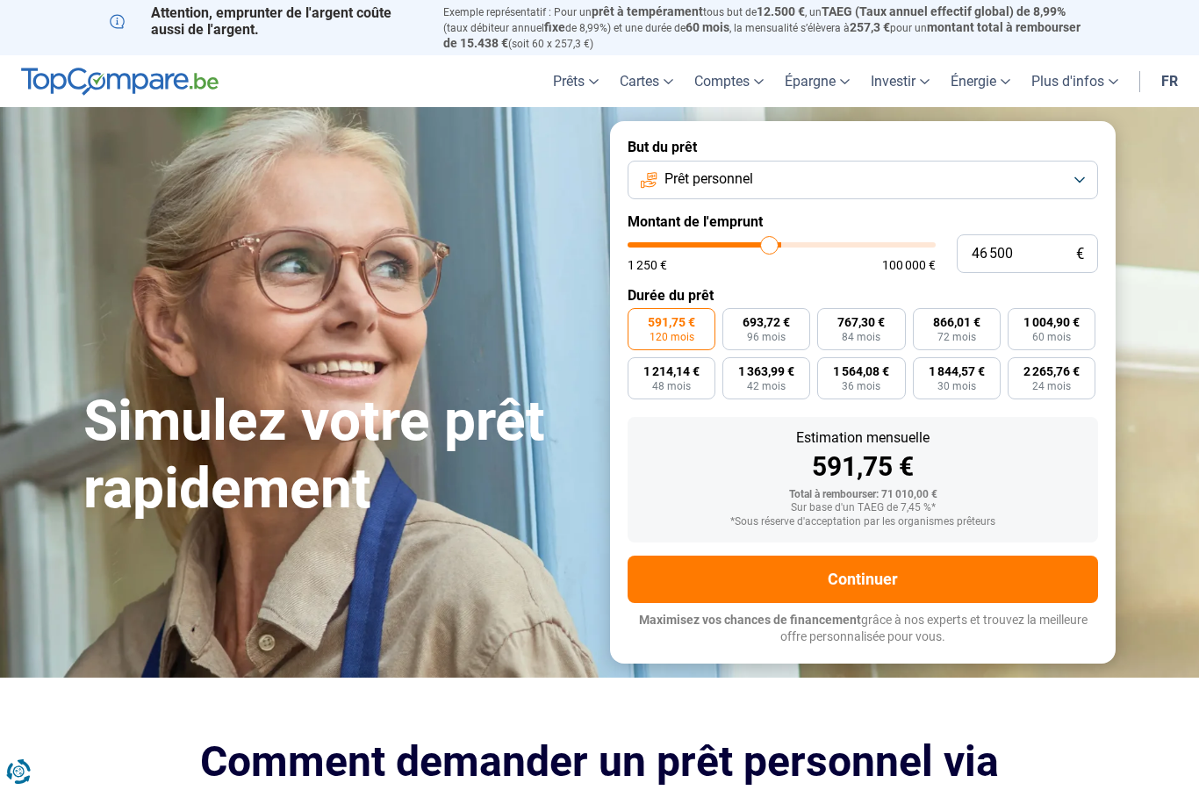
type input "46 000"
type input "46000"
type input "45 750"
type input "45750"
type input "45 000"
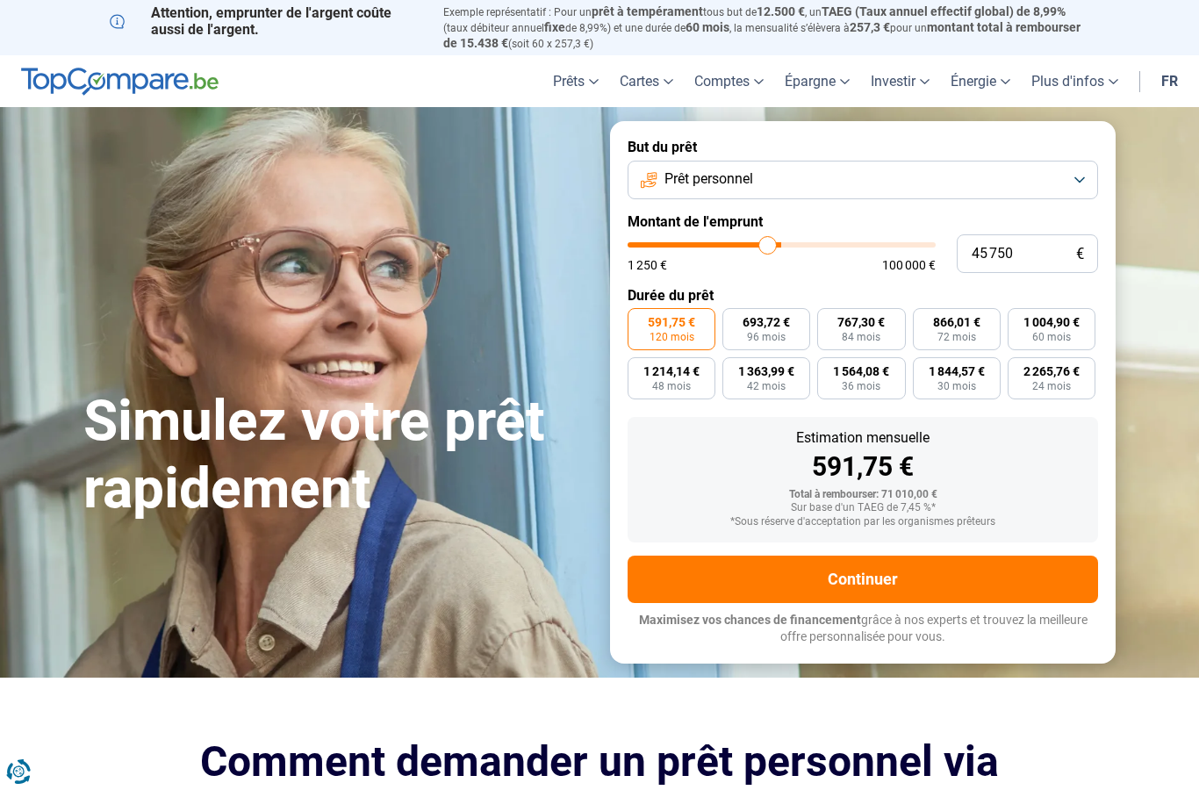
type input "45000"
type input "44 500"
type input "44500"
type input "43 750"
type input "43750"
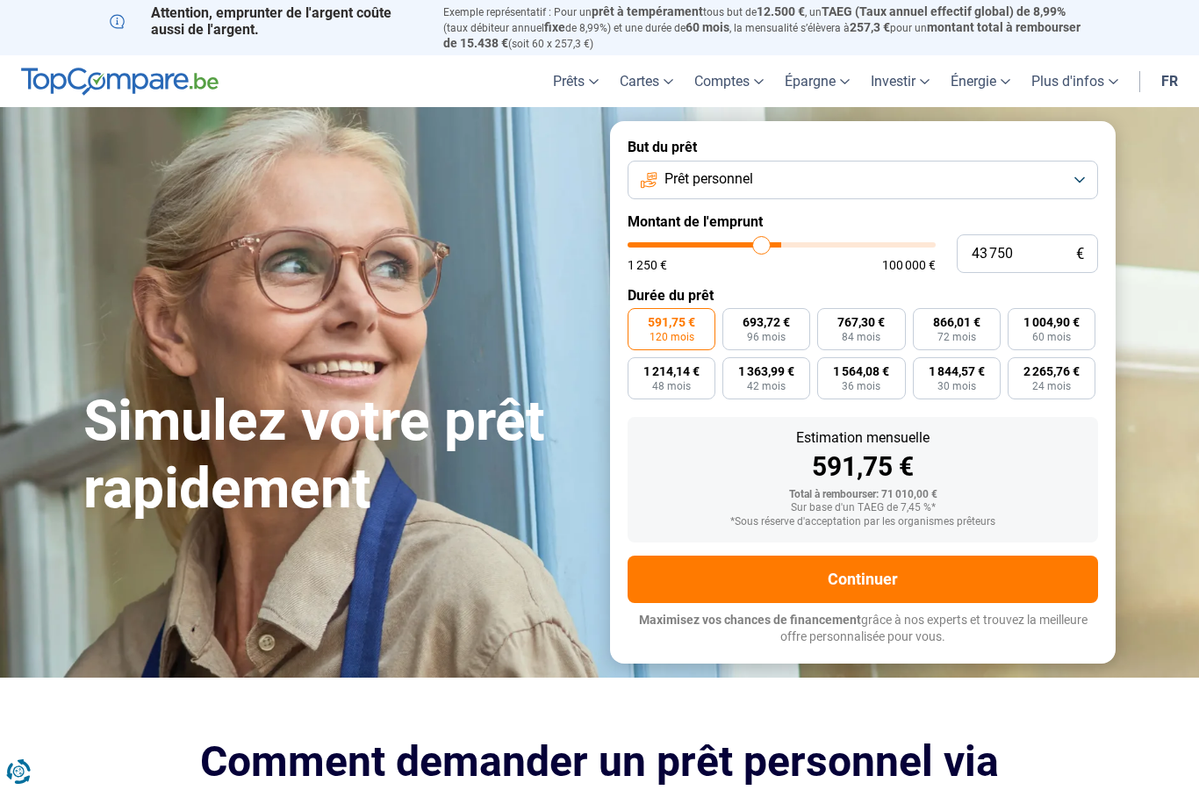
type input "43 500"
type input "43500"
type input "43 250"
type input "43250"
type input "43 000"
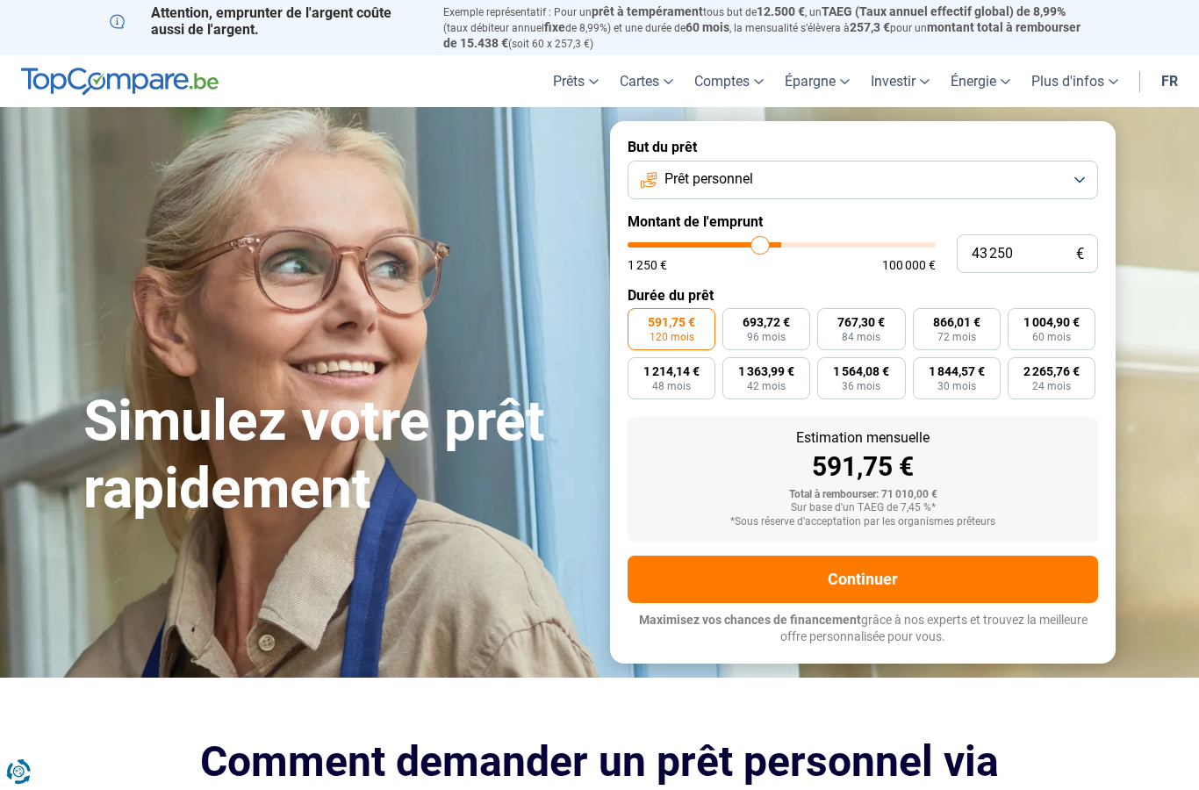
type input "43000"
type input "42 250"
type input "42250"
type input "41 750"
type input "41750"
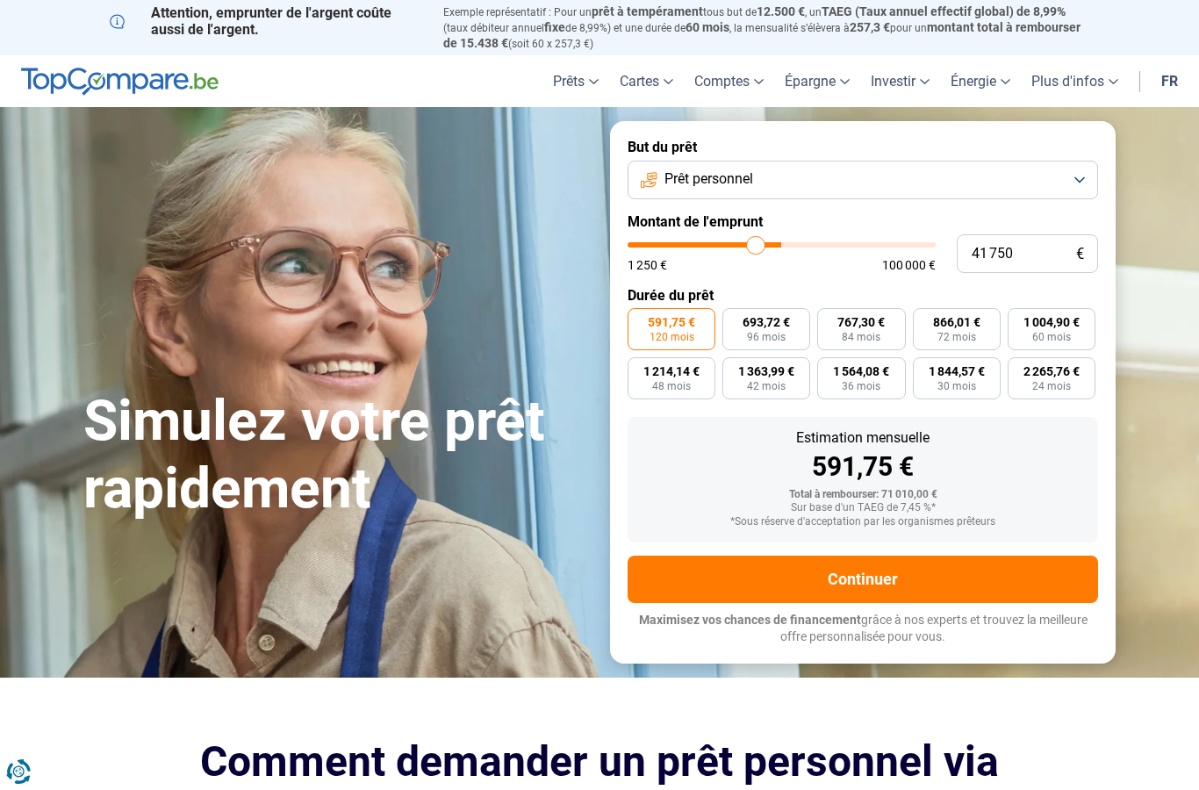
type input "41 500"
type input "41500"
type input "41 000"
type input "41000"
type input "40 750"
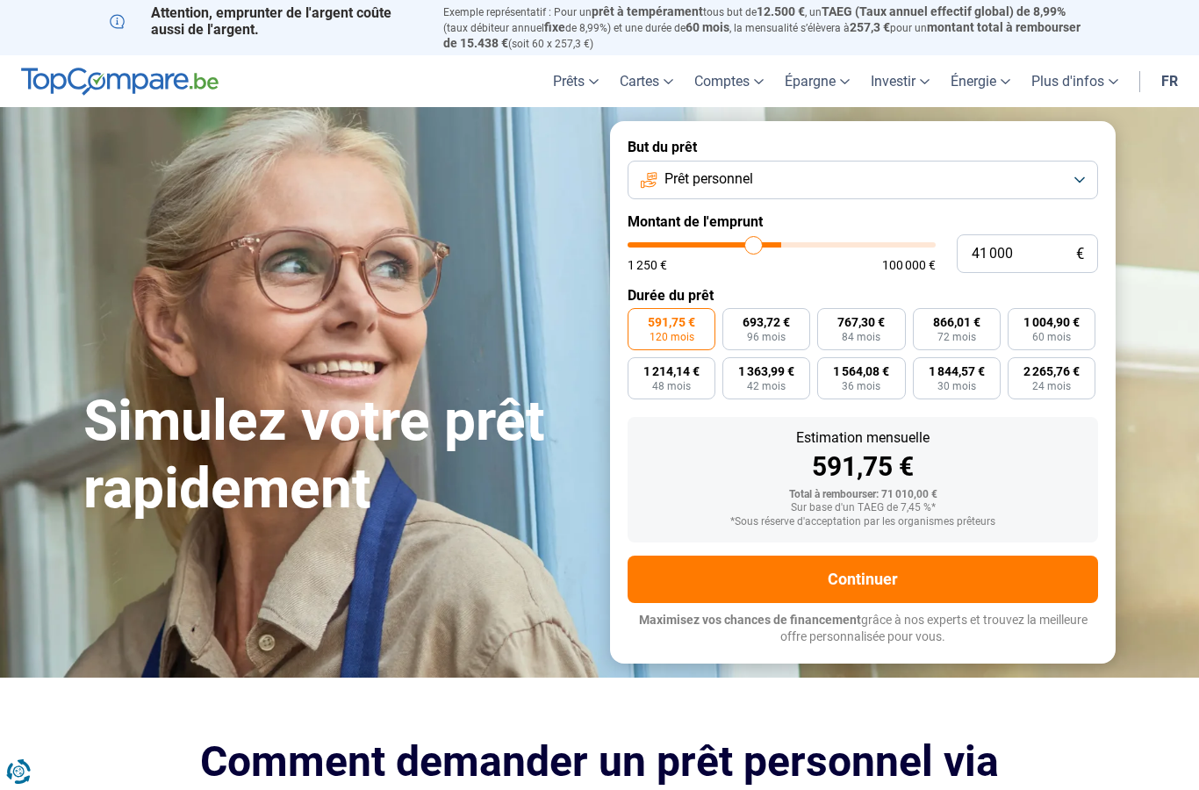
type input "40750"
type input "40 500"
type input "40500"
type input "40 250"
type input "40250"
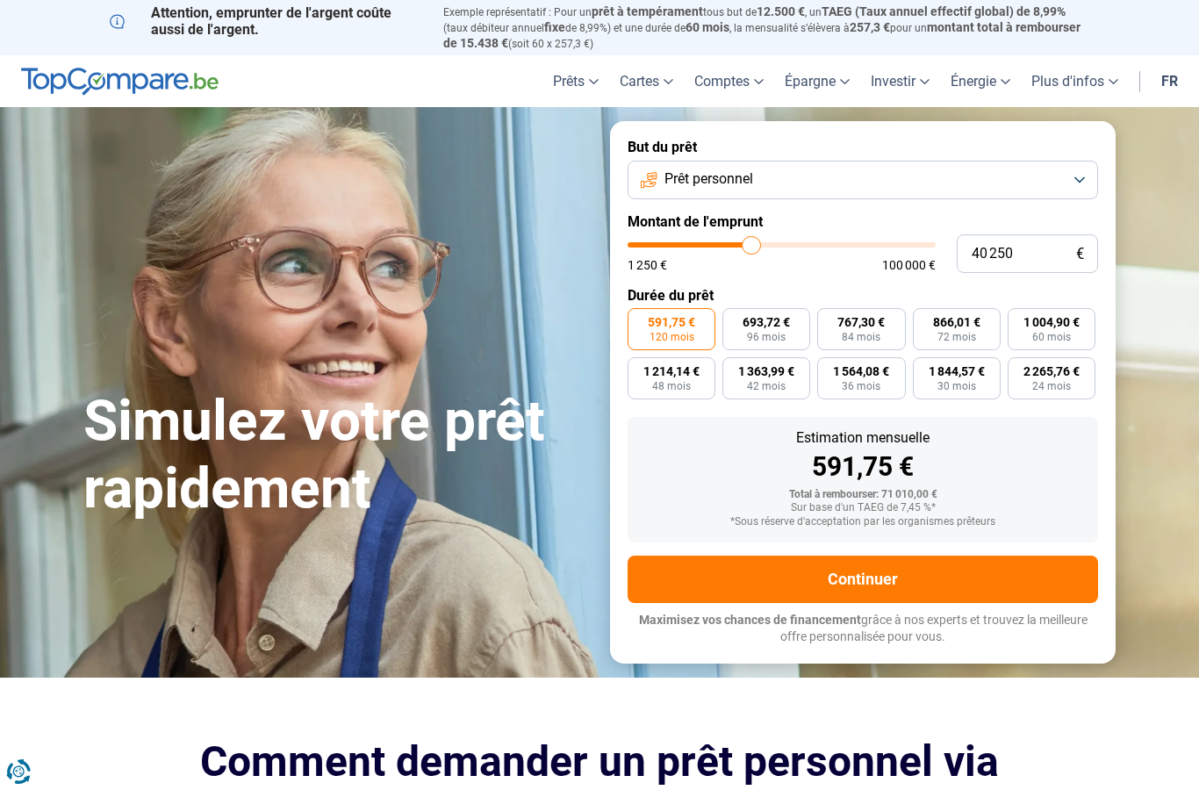
type input "40 000"
type input "40000"
click at [1054, 177] on button "Prêt personnel" at bounding box center [863, 180] width 471 height 39
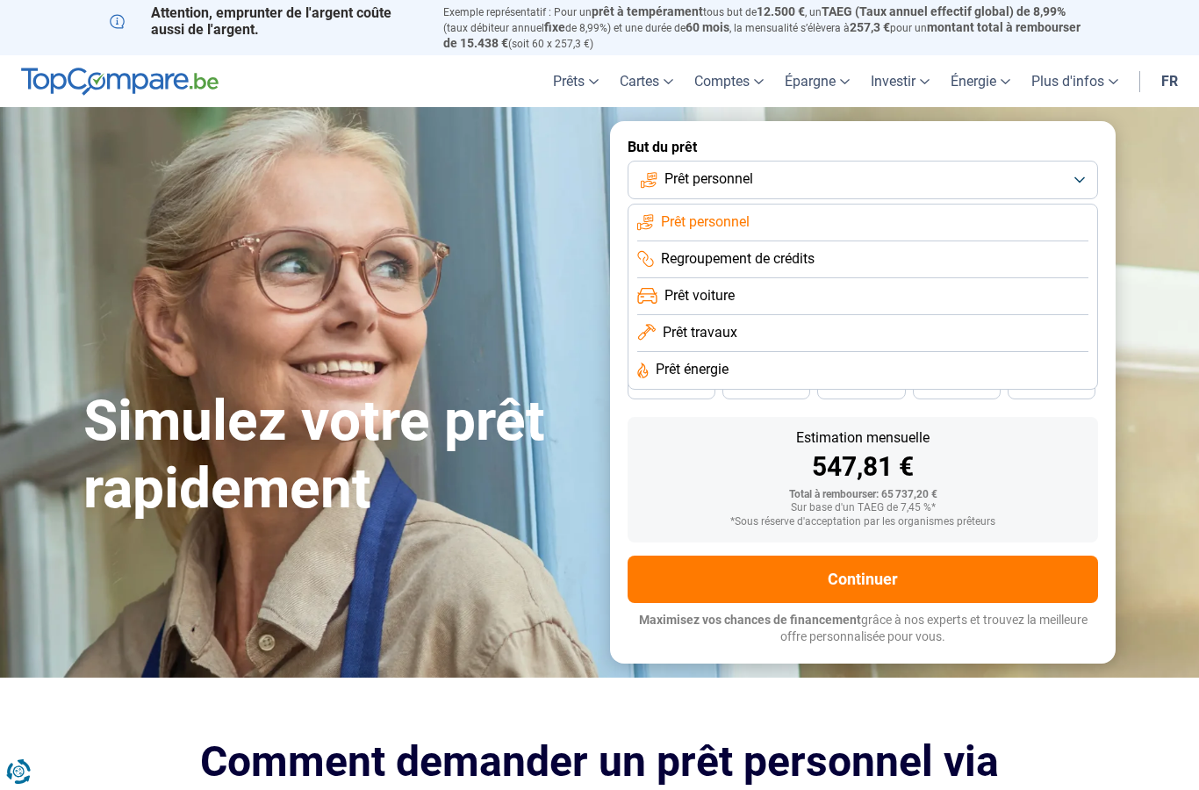
click at [810, 323] on li "Prêt travaux" at bounding box center [862, 333] width 451 height 37
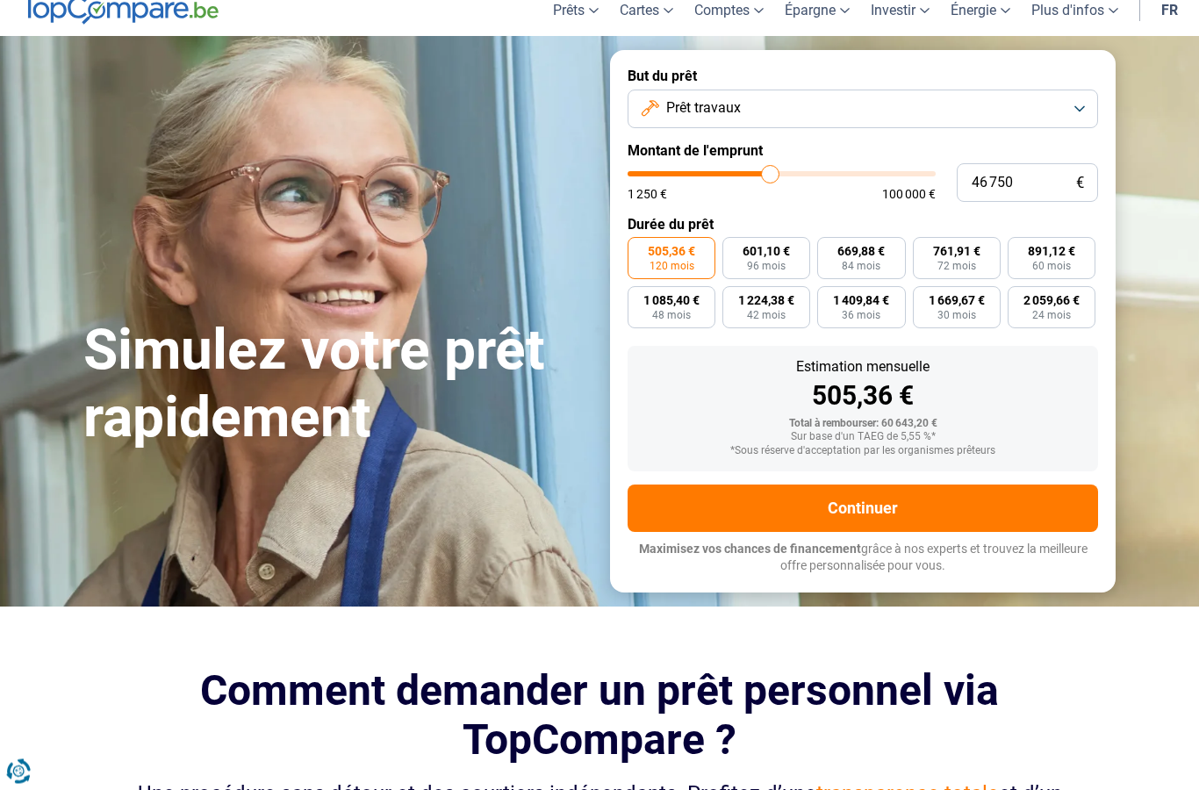
click at [1010, 507] on button "Continuer" at bounding box center [863, 508] width 471 height 47
